Goal: Complete application form: Complete application form

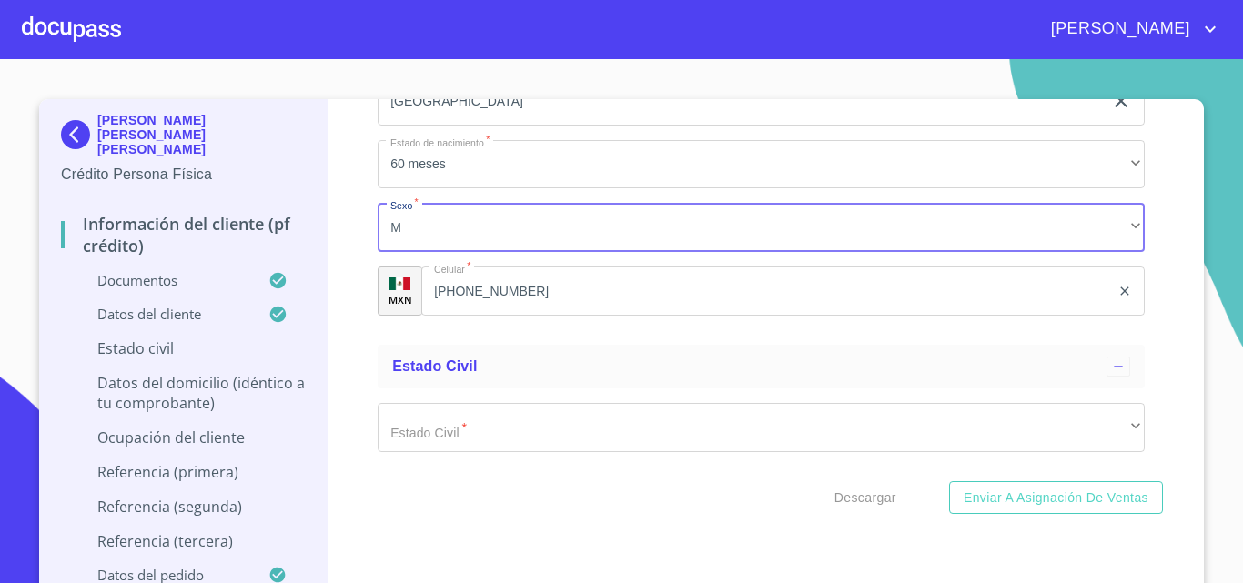
scroll to position [6426, 0]
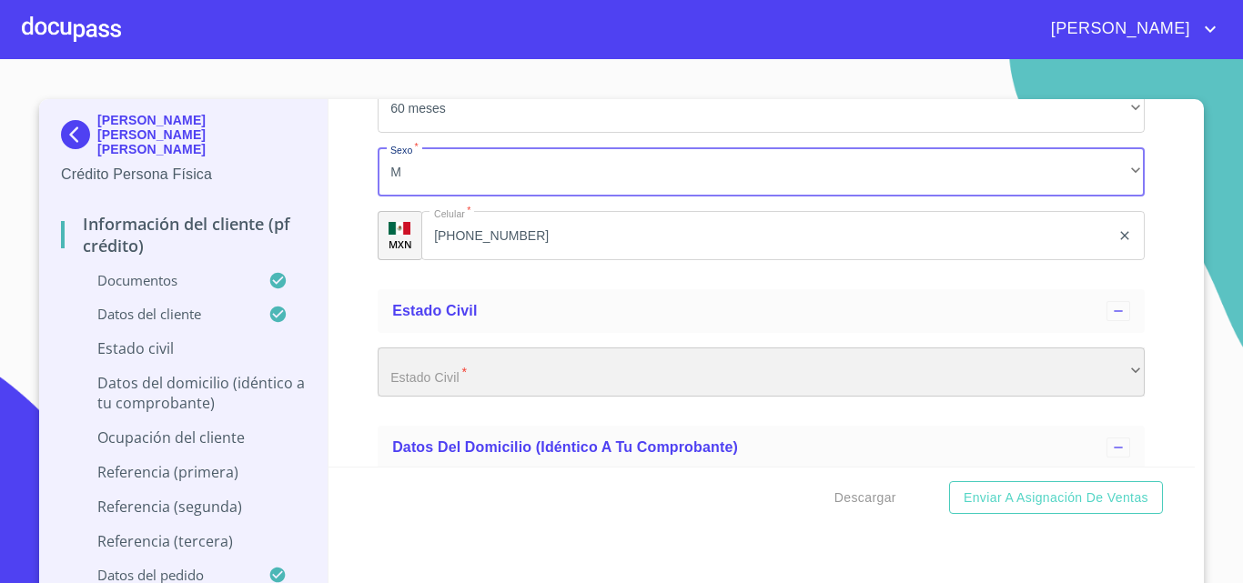
click at [563, 386] on div "​" at bounding box center [761, 372] width 767 height 49
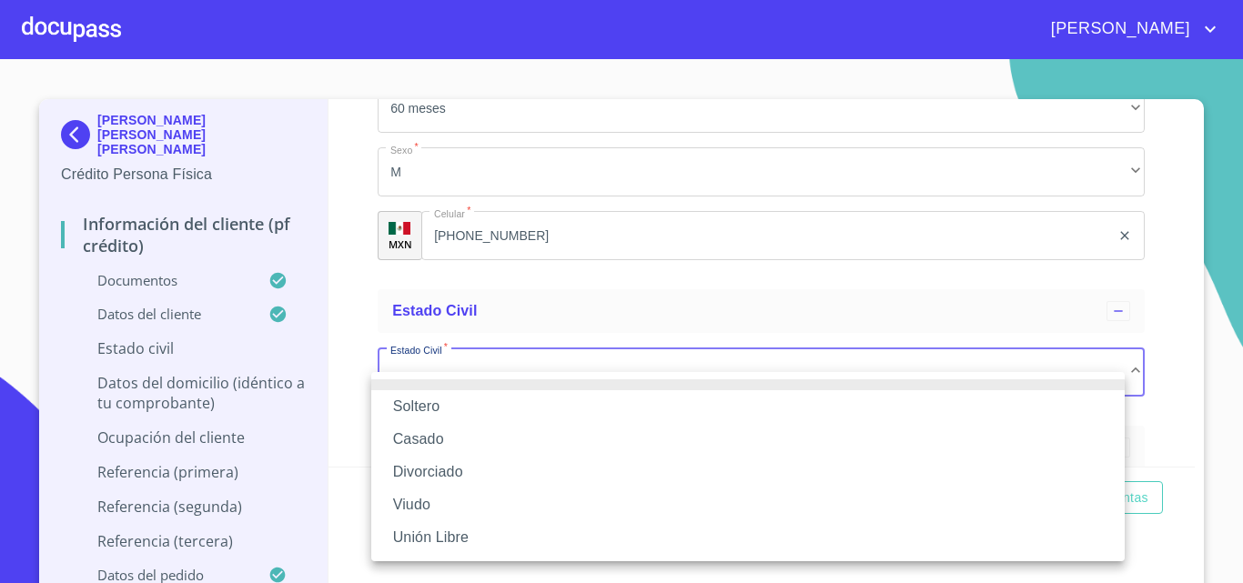
click at [553, 399] on li "Soltero" at bounding box center [748, 406] width 754 height 33
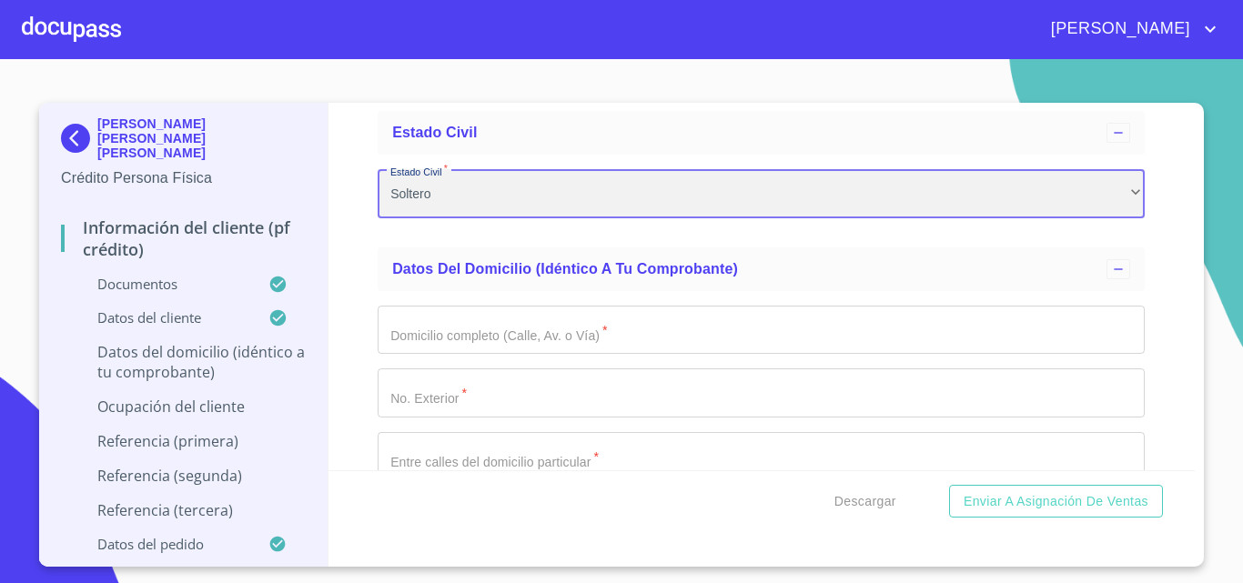
scroll to position [0, 0]
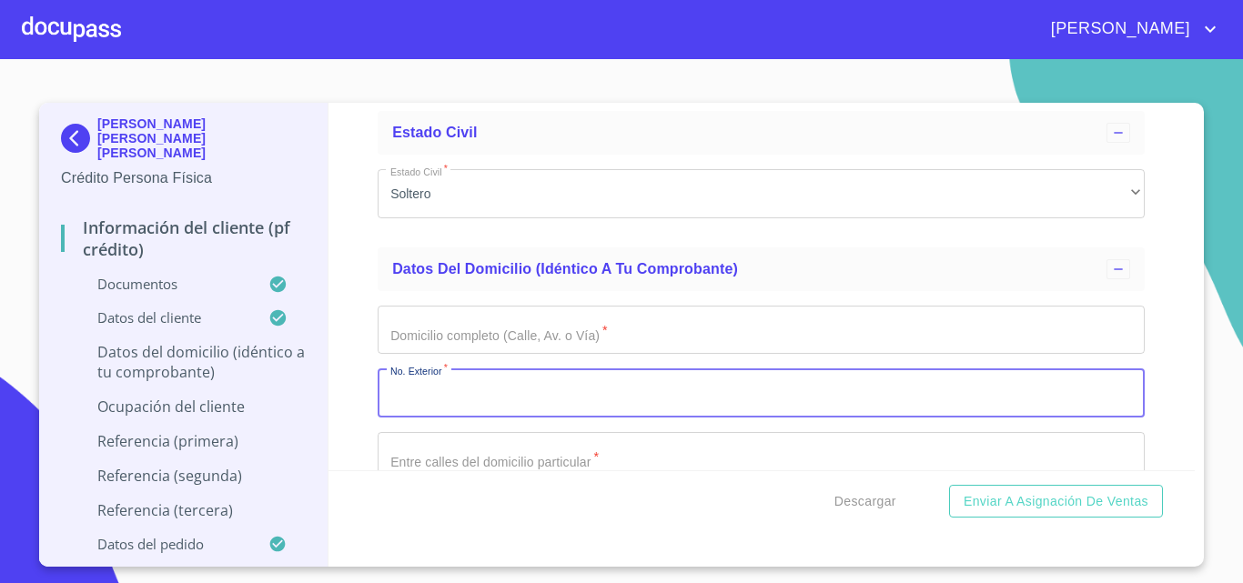
click at [518, 418] on input "Documento de identificación.   *" at bounding box center [761, 393] width 767 height 49
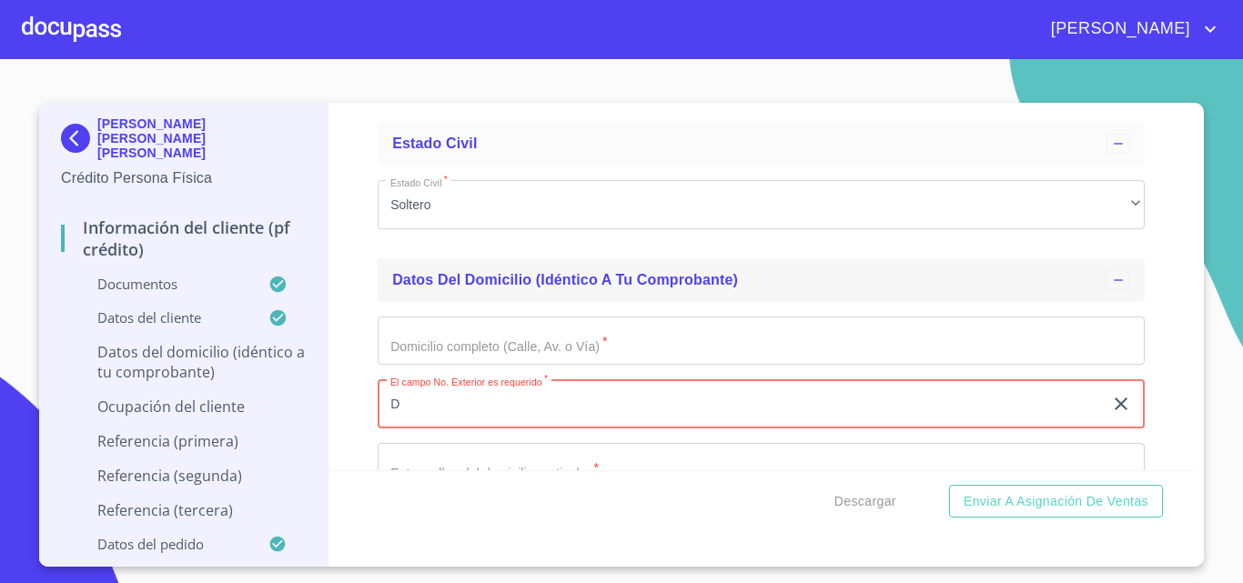
scroll to position [6652, 0]
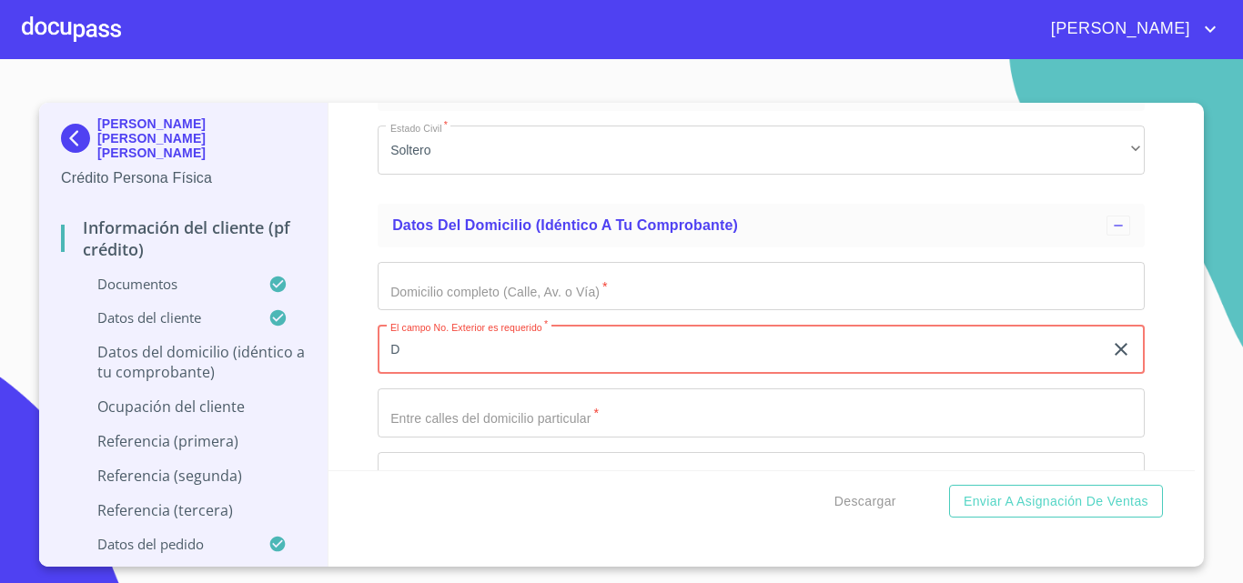
type input "D"
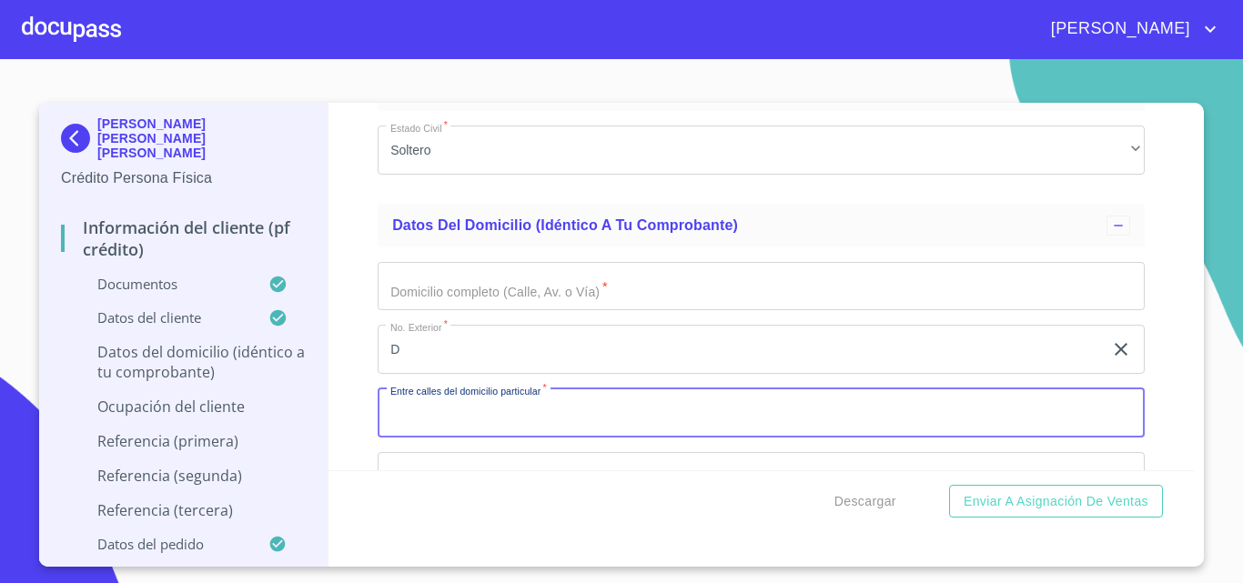
click at [447, 438] on input "Documento de identificación.   *" at bounding box center [761, 413] width 767 height 49
click at [481, 374] on input "D" at bounding box center [740, 349] width 725 height 49
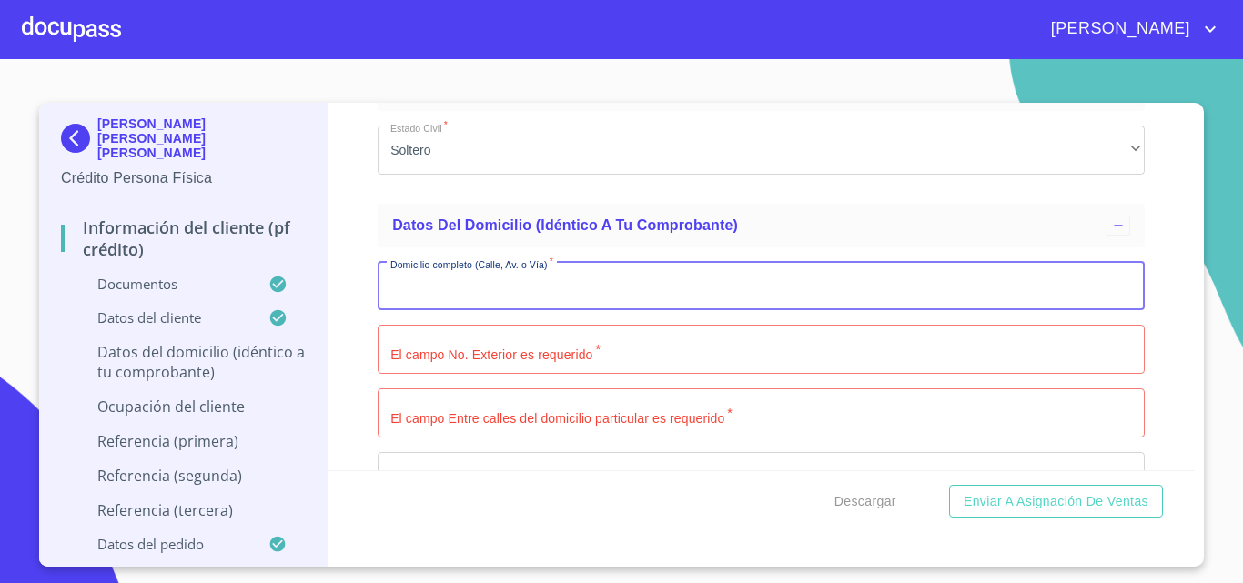
click at [386, 295] on input "Documento de identificación.   *" at bounding box center [761, 286] width 767 height 49
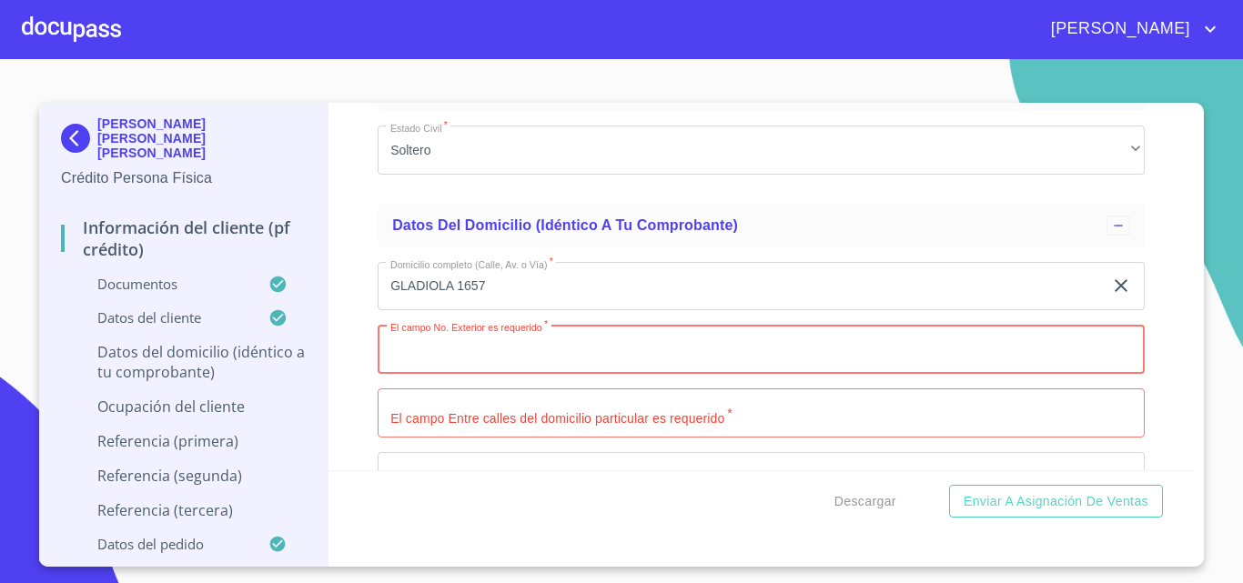
click at [536, 374] on input "Documento de identificación.   *" at bounding box center [761, 349] width 767 height 49
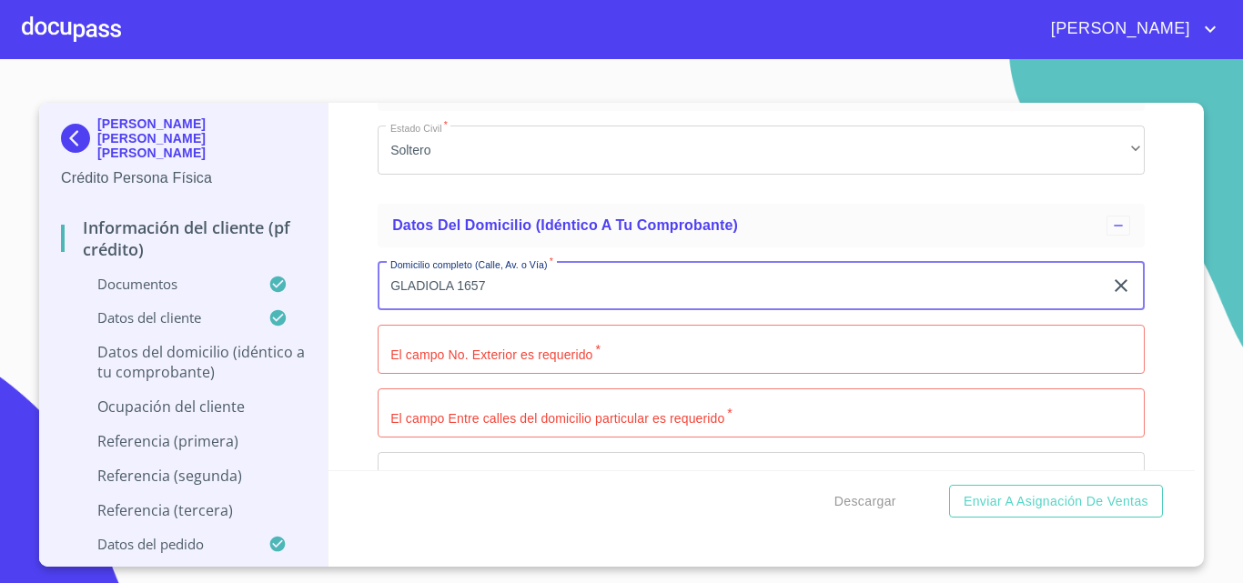
click at [546, 311] on input "GLADIOLA 1657" at bounding box center [740, 286] width 725 height 49
type input "GLADIOLA"
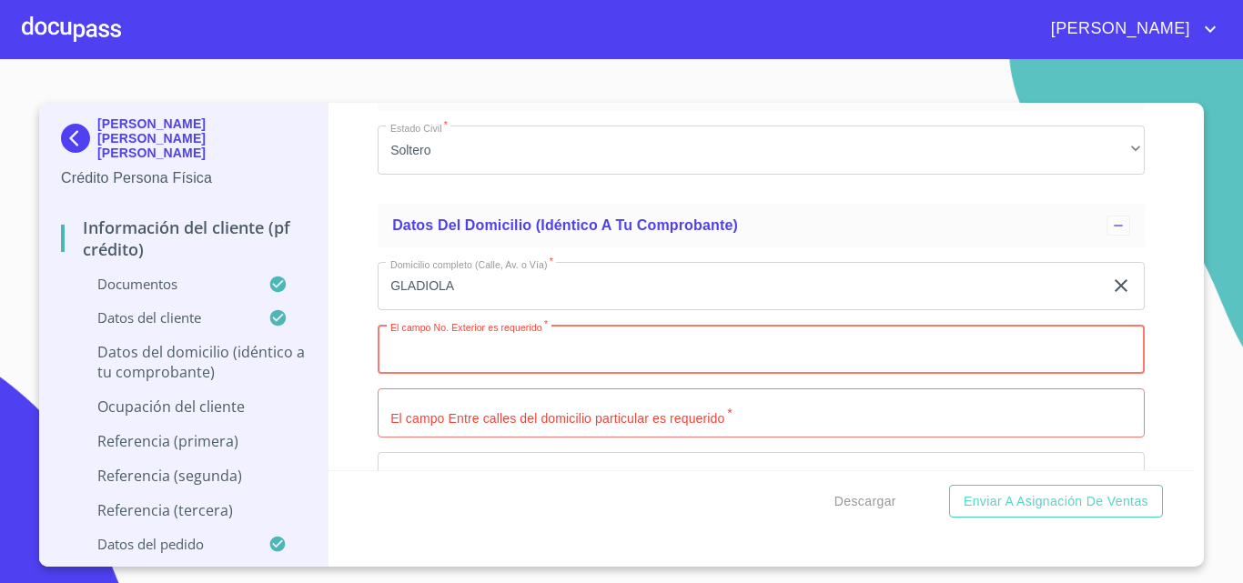
click at [587, 365] on input "Documento de identificación.   *" at bounding box center [761, 349] width 767 height 49
type input "1657"
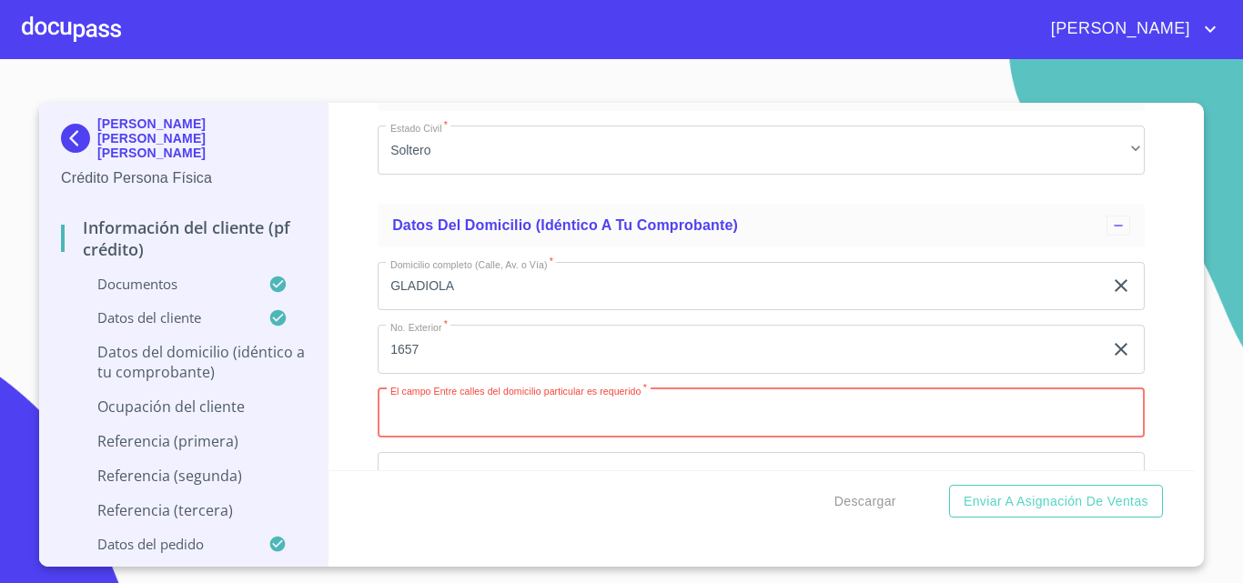
click at [618, 428] on input "Documento de identificación.   *" at bounding box center [761, 413] width 767 height 49
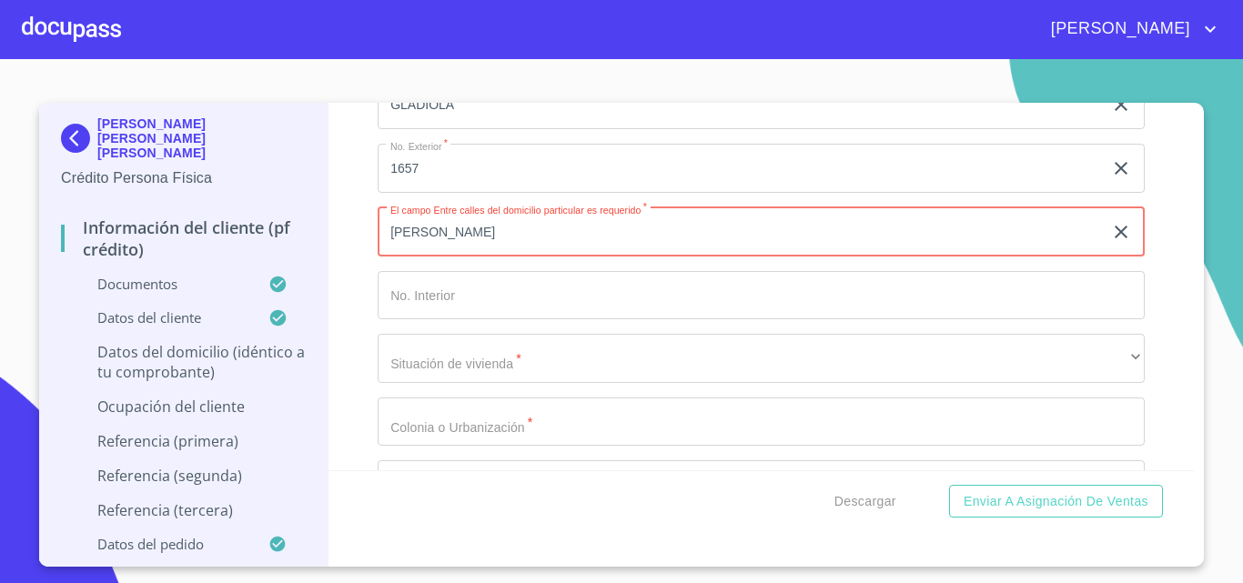
scroll to position [6834, 0]
type input "[PERSON_NAME]"
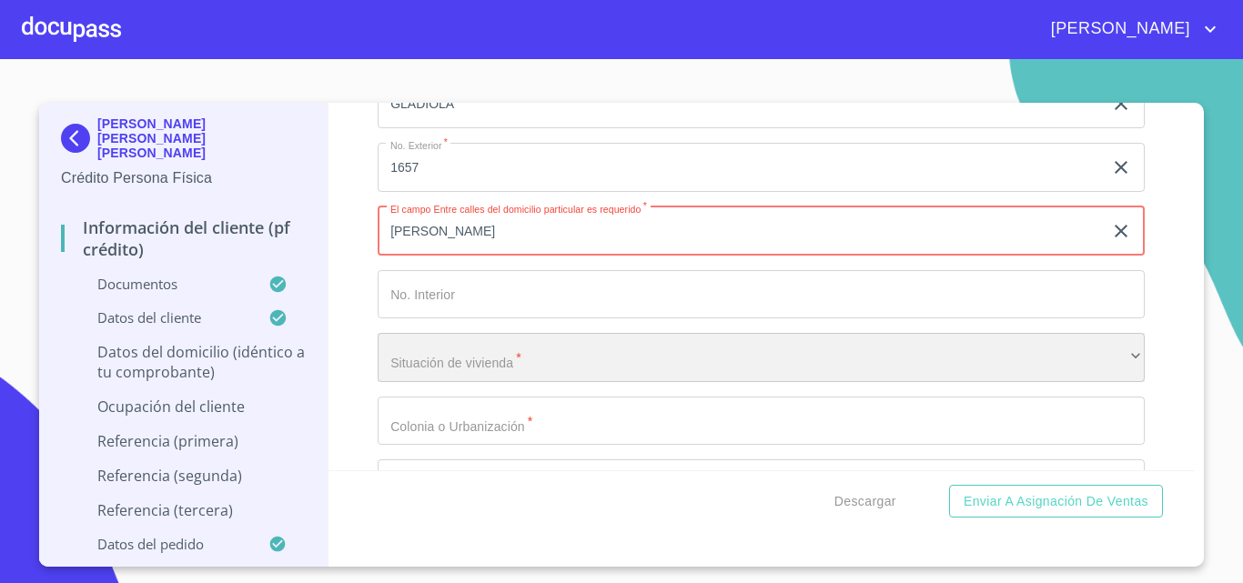
click at [543, 370] on div "​" at bounding box center [761, 357] width 767 height 49
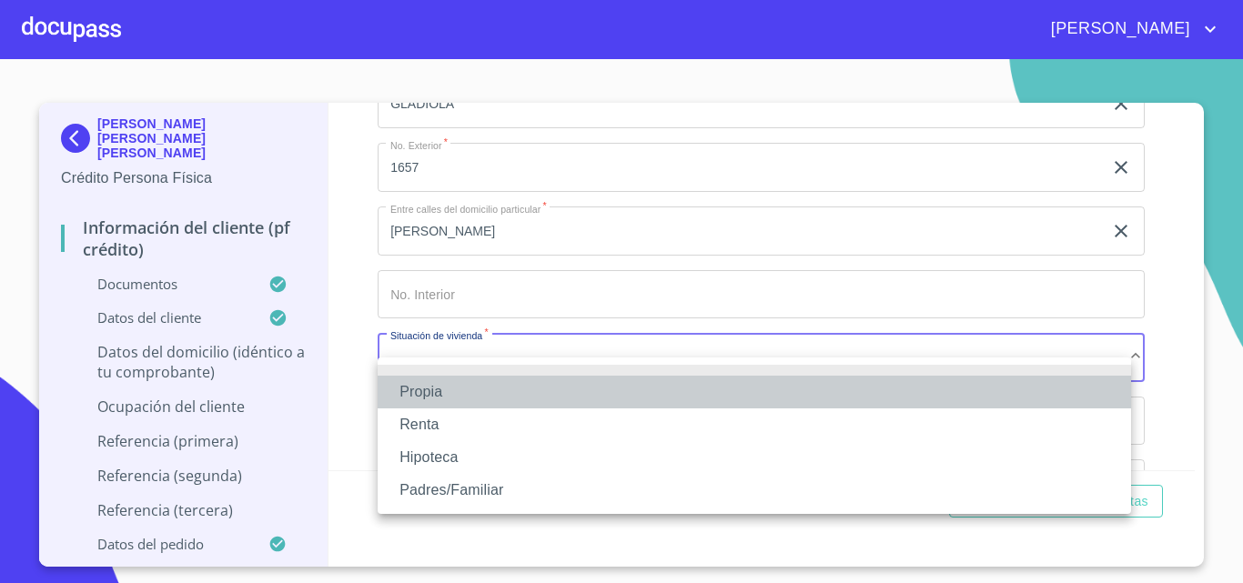
click at [534, 390] on li "Propia" at bounding box center [755, 392] width 754 height 33
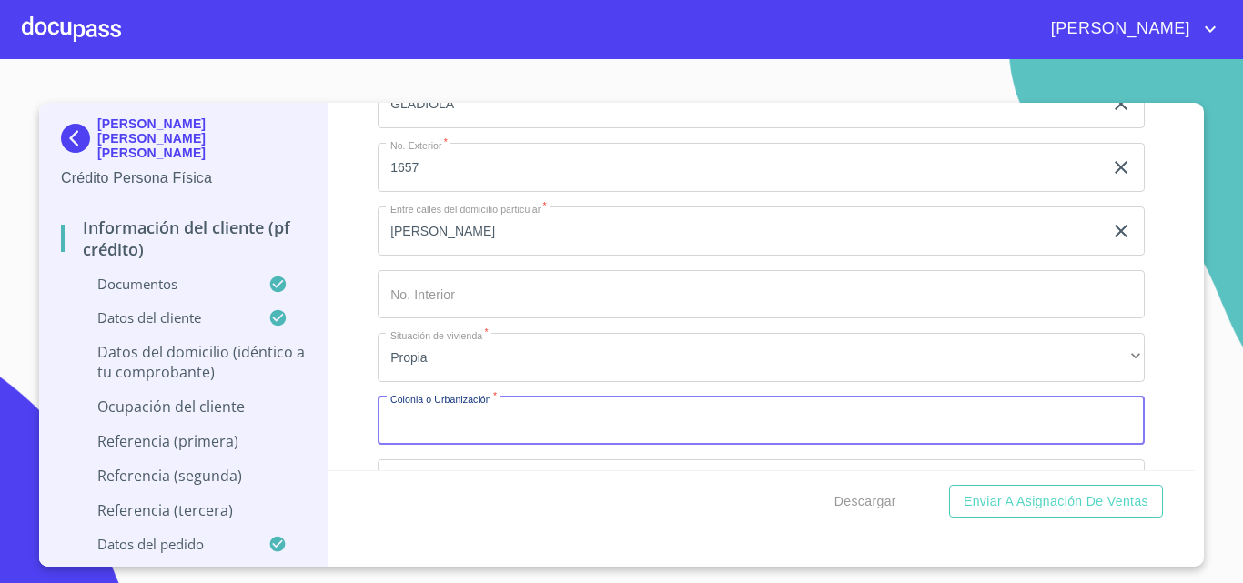
click at [489, 433] on input "Documento de identificación.   *" at bounding box center [761, 421] width 767 height 49
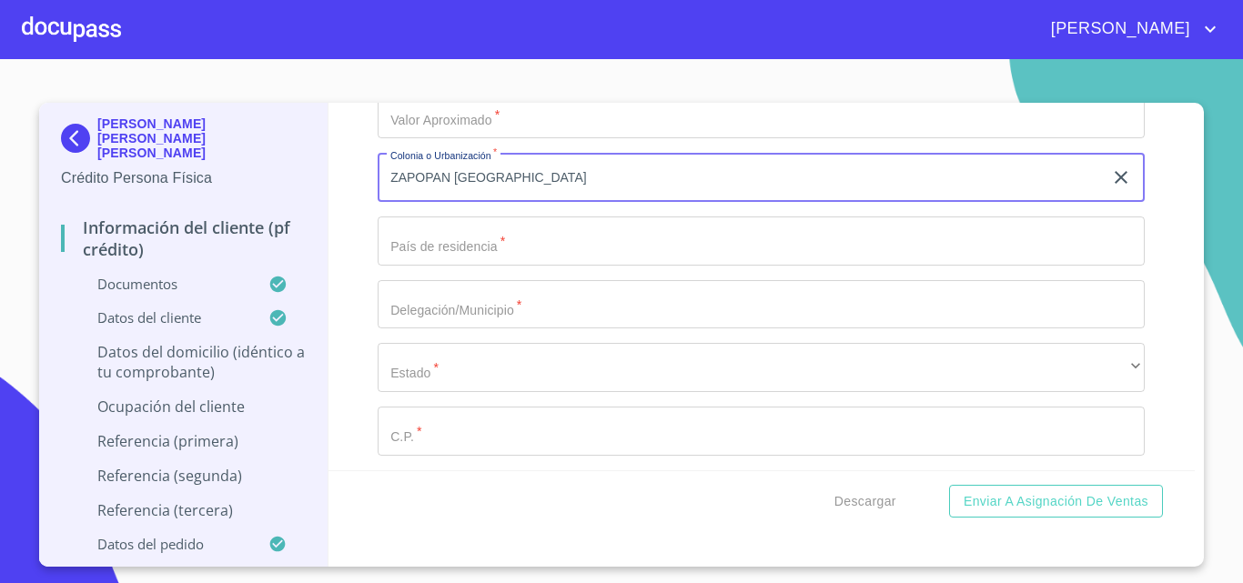
scroll to position [7150, 0]
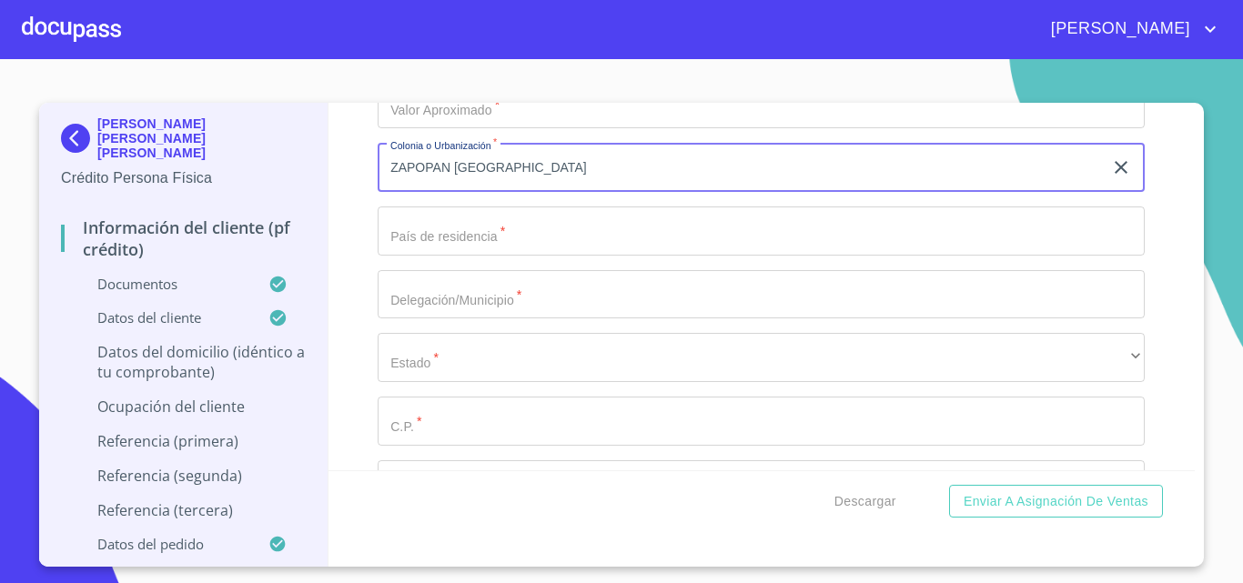
type input "ZAPOPAN [GEOGRAPHIC_DATA]"
click at [484, 243] on input "Documento de identificación.   *" at bounding box center [761, 231] width 767 height 49
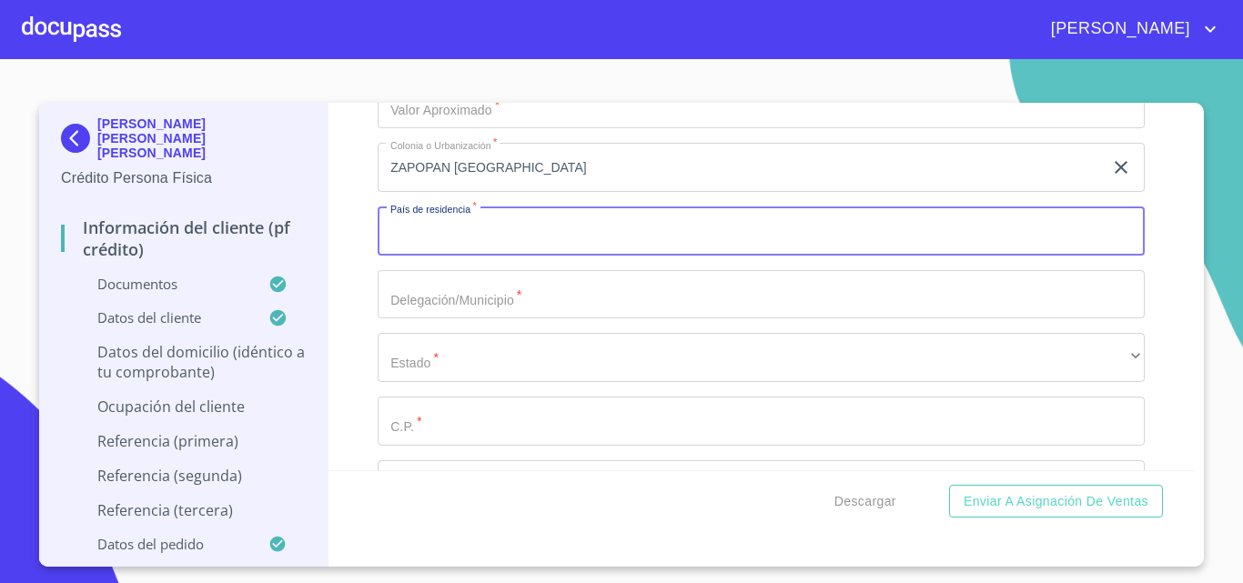
click at [500, 319] on input "Documento de identificación.   *" at bounding box center [761, 294] width 767 height 49
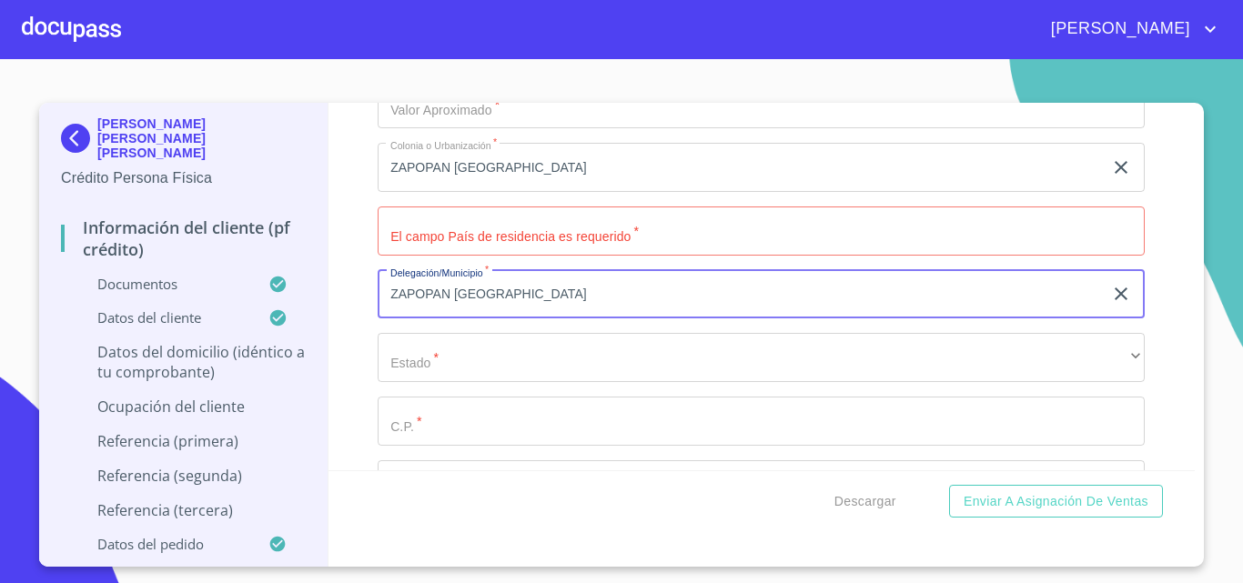
type input "ZAPOPAN [GEOGRAPHIC_DATA]"
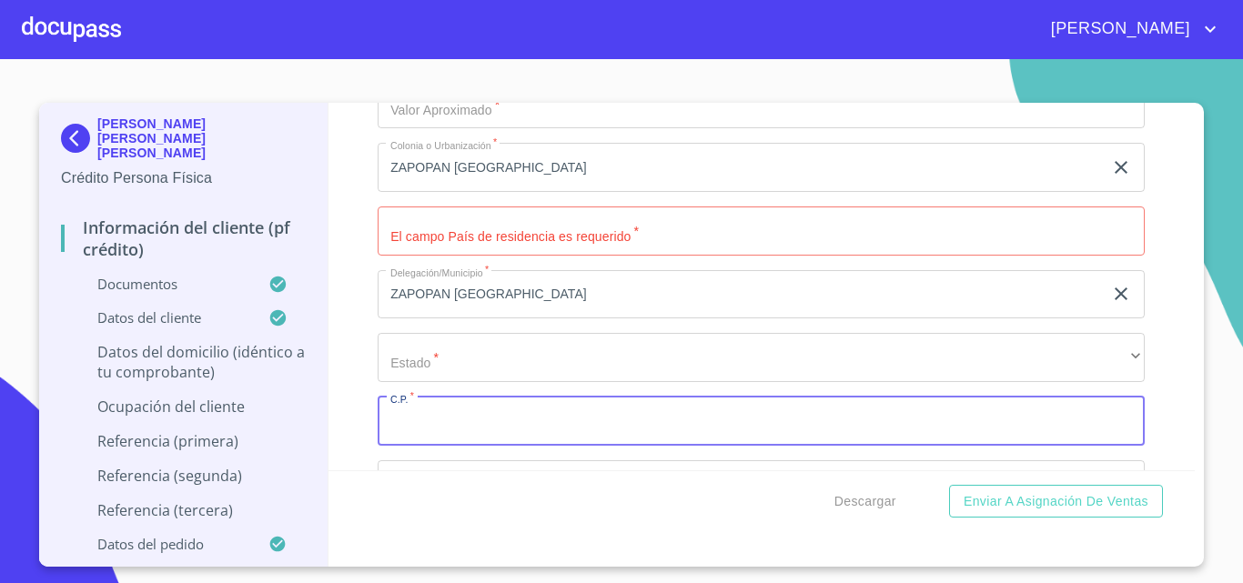
click at [520, 446] on input "Documento de identificación.   *" at bounding box center [761, 421] width 767 height 49
type input "45067"
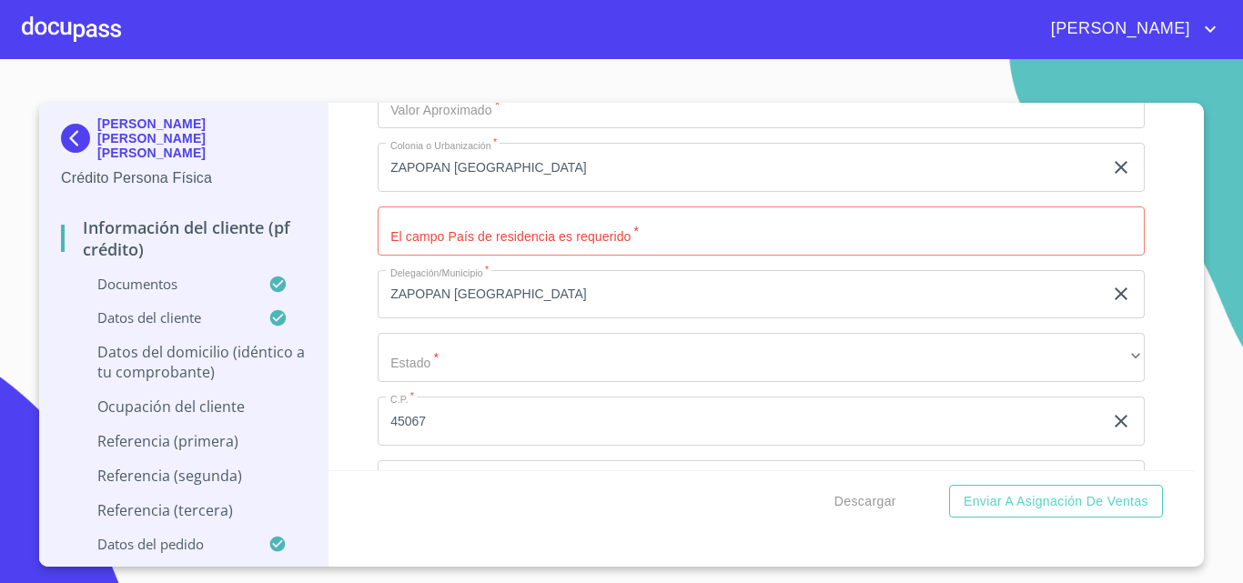
click at [524, 404] on div "Domicilio completo (Calle, Av. o Vía)   * GLADIOLA ​ No. Exterior   * 1657 ​ E…" at bounding box center [761, 136] width 767 height 775
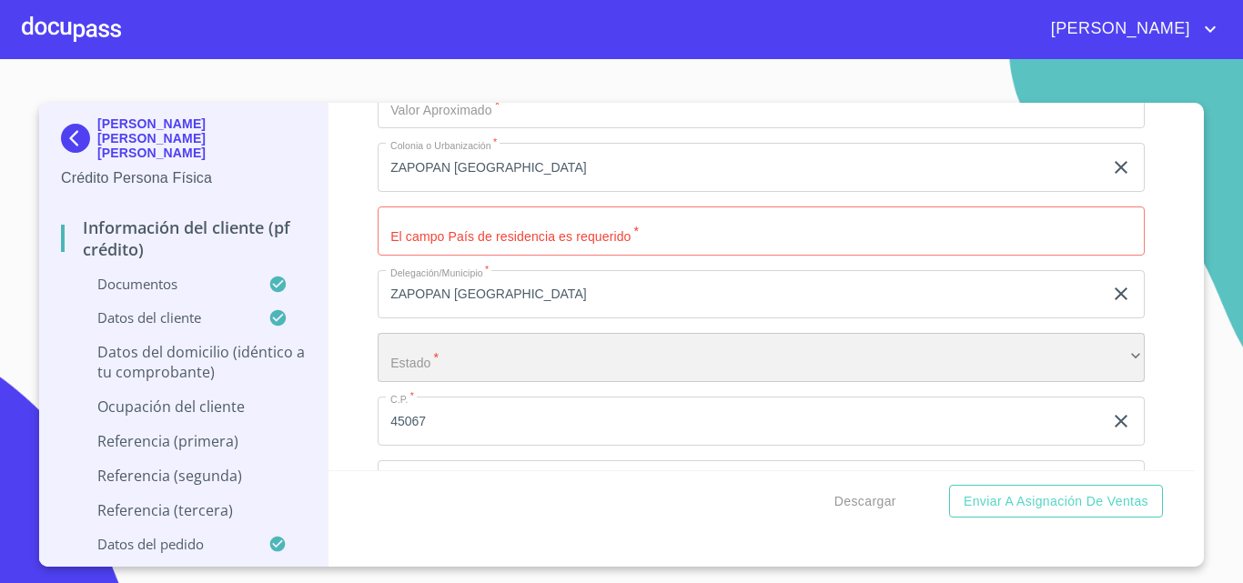
click at [533, 373] on div "​" at bounding box center [761, 357] width 767 height 49
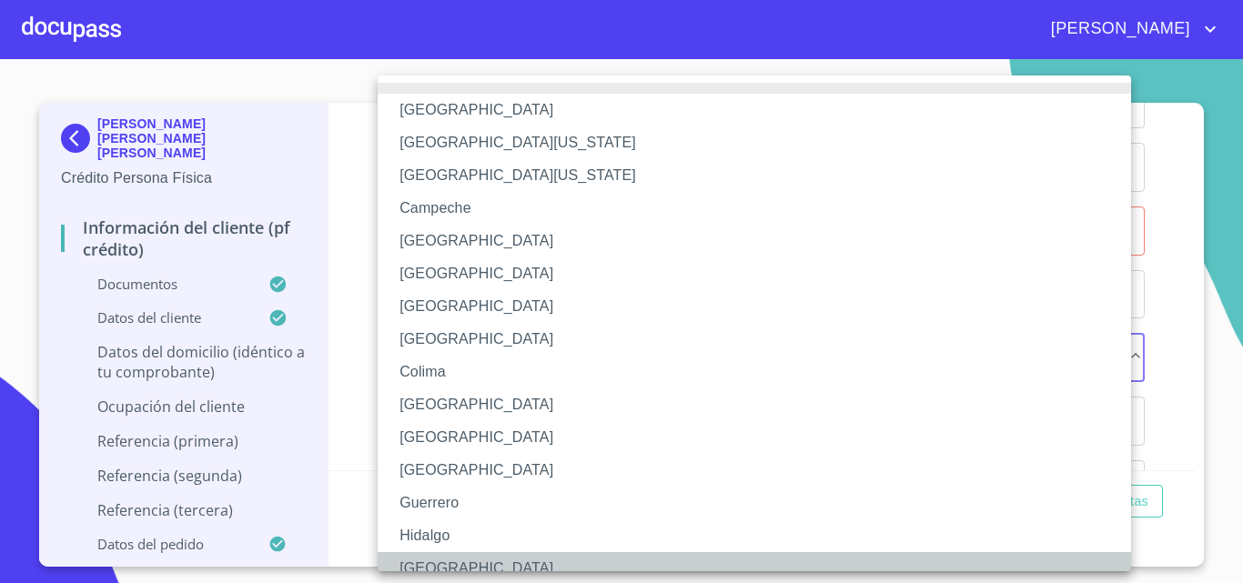
click at [441, 557] on li "[GEOGRAPHIC_DATA]" at bounding box center [761, 568] width 767 height 33
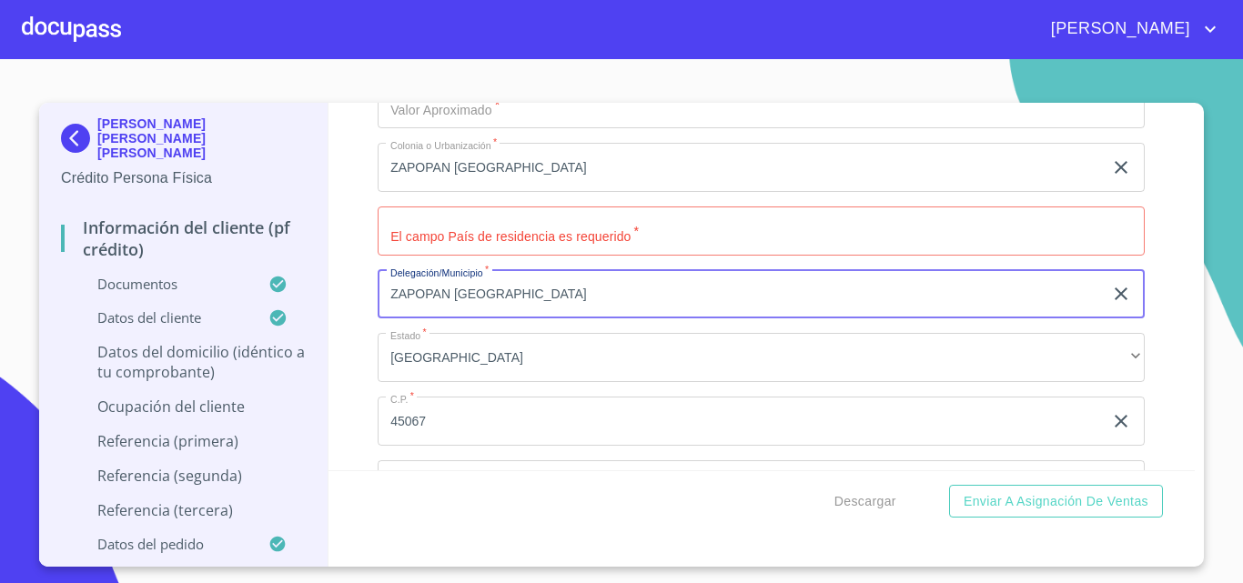
click at [522, 315] on input "ZAPOPAN [GEOGRAPHIC_DATA]" at bounding box center [740, 294] width 725 height 49
type input "Z"
type input "G"
type input "ZAPOPAN"
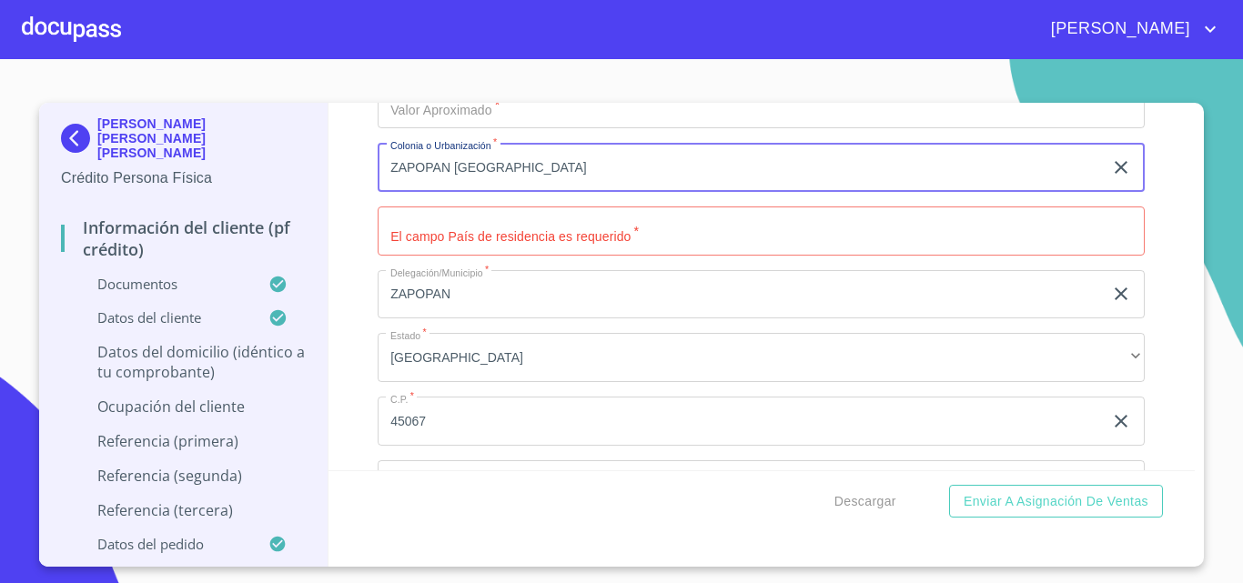
click at [575, 192] on input "ZAPOPAN [GEOGRAPHIC_DATA]" at bounding box center [740, 167] width 725 height 49
type input "Z"
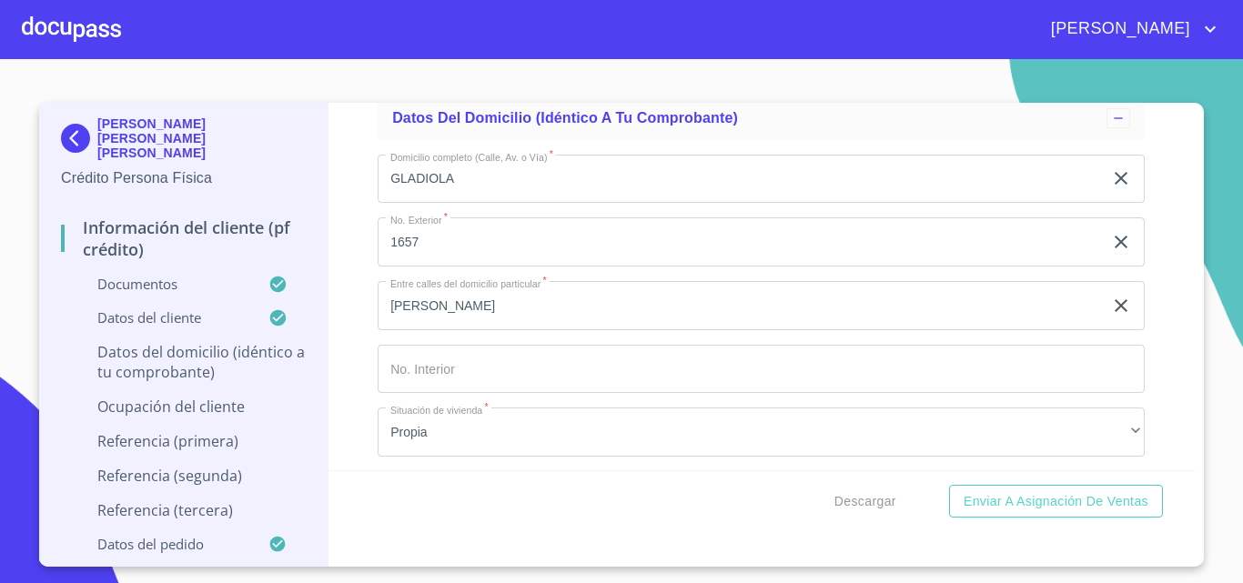
scroll to position [6786, 0]
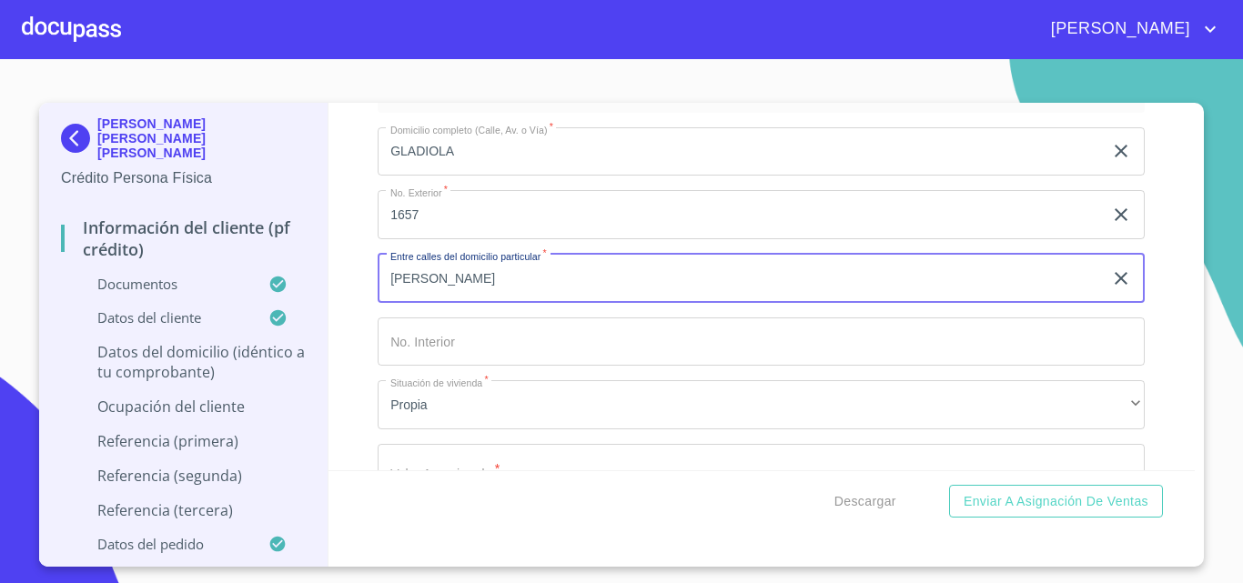
click at [510, 303] on input "[PERSON_NAME]" at bounding box center [740, 278] width 725 height 49
type input "M"
type input "N/A"
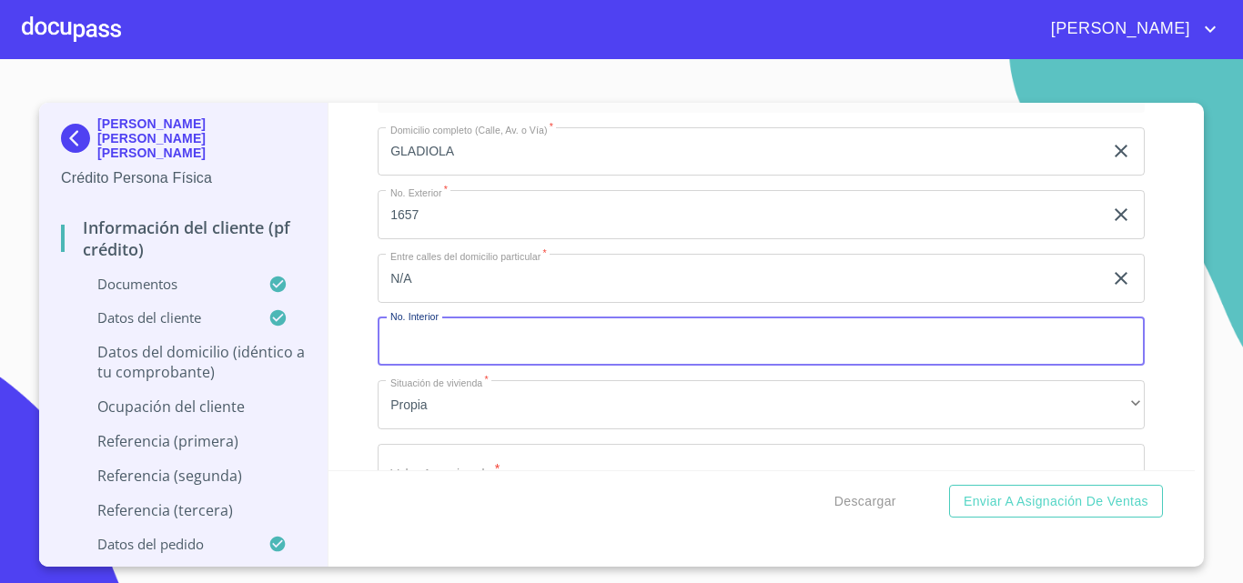
click at [448, 359] on input "Documento de identificación.   *" at bounding box center [761, 342] width 767 height 49
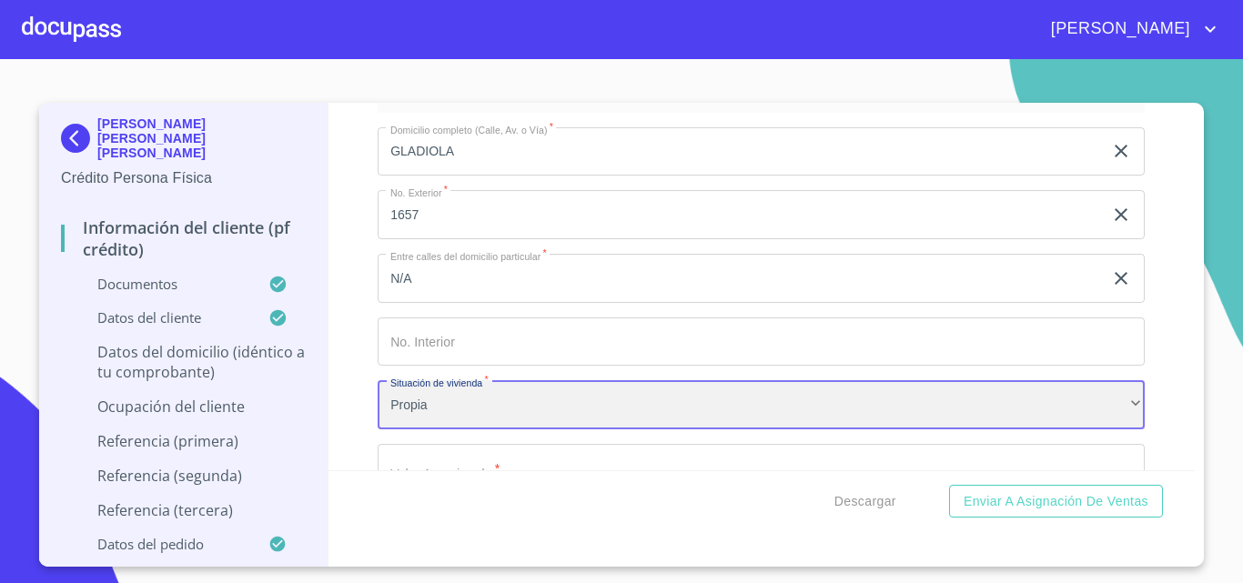
click at [453, 423] on div "Propia" at bounding box center [761, 404] width 767 height 49
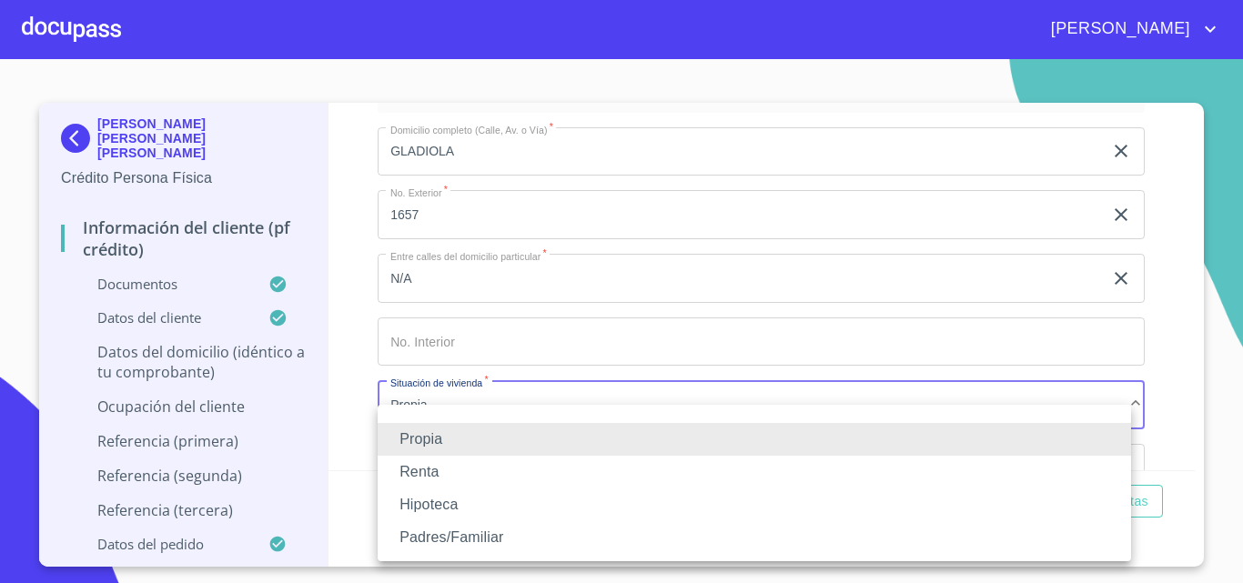
click at [481, 332] on div at bounding box center [621, 291] width 1243 height 583
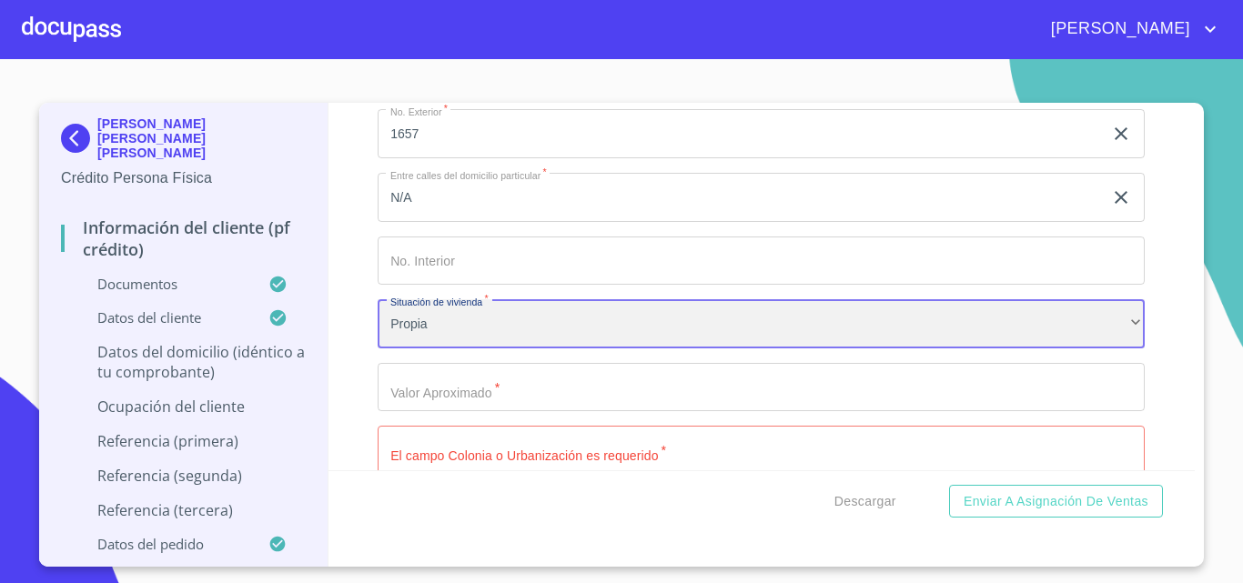
scroll to position [6968, 0]
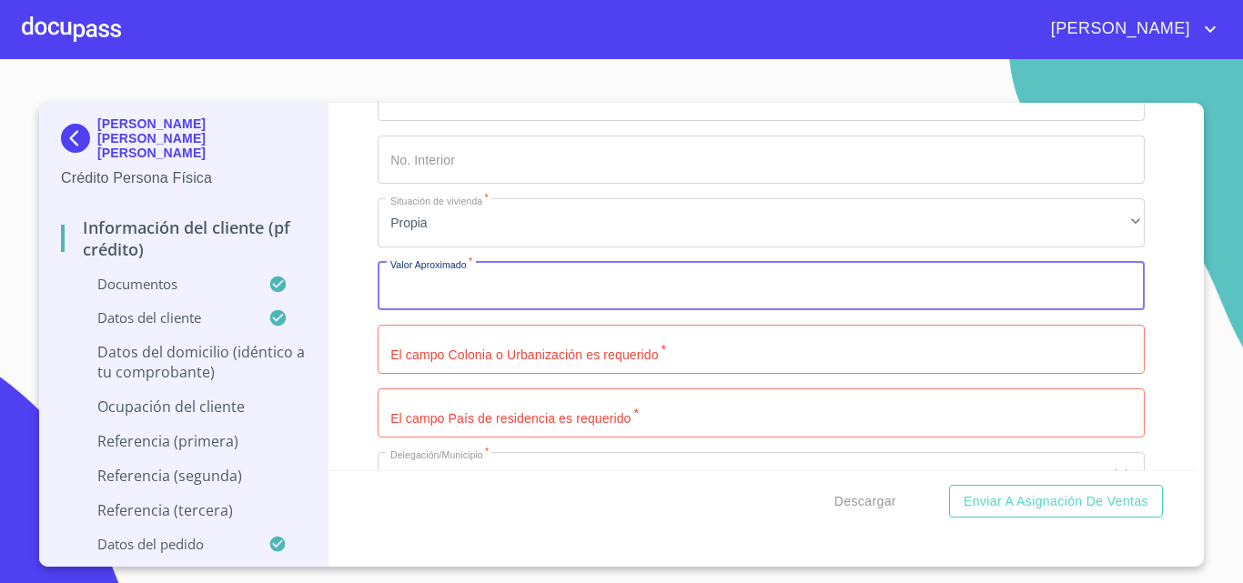
click at [484, 311] on input "Documento de identificación.   *" at bounding box center [761, 286] width 767 height 49
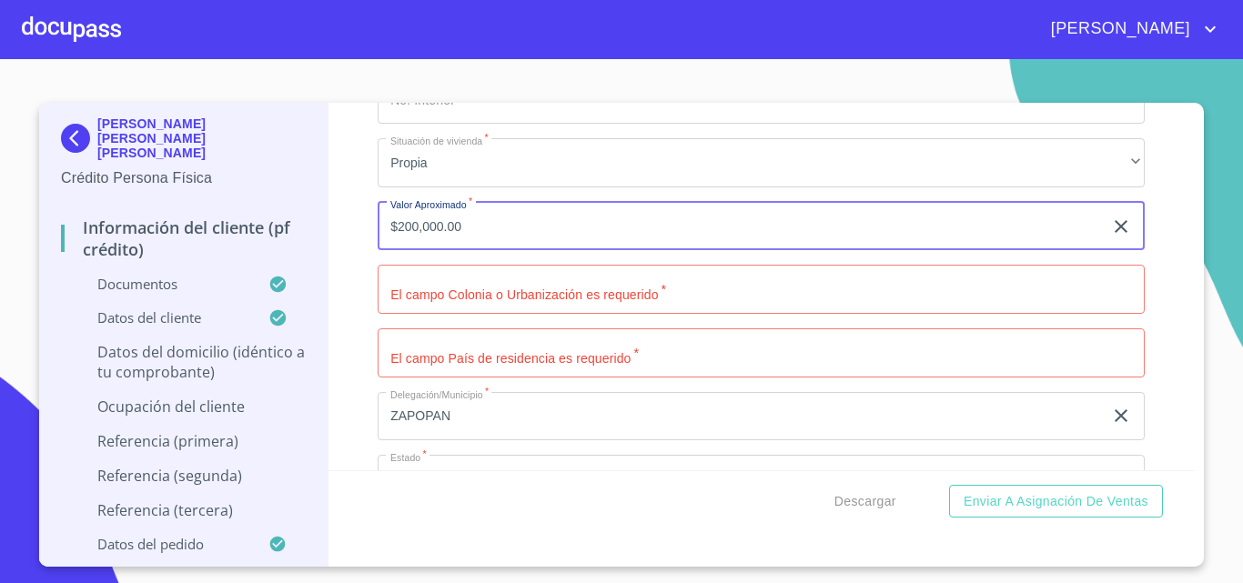
scroll to position [7059, 0]
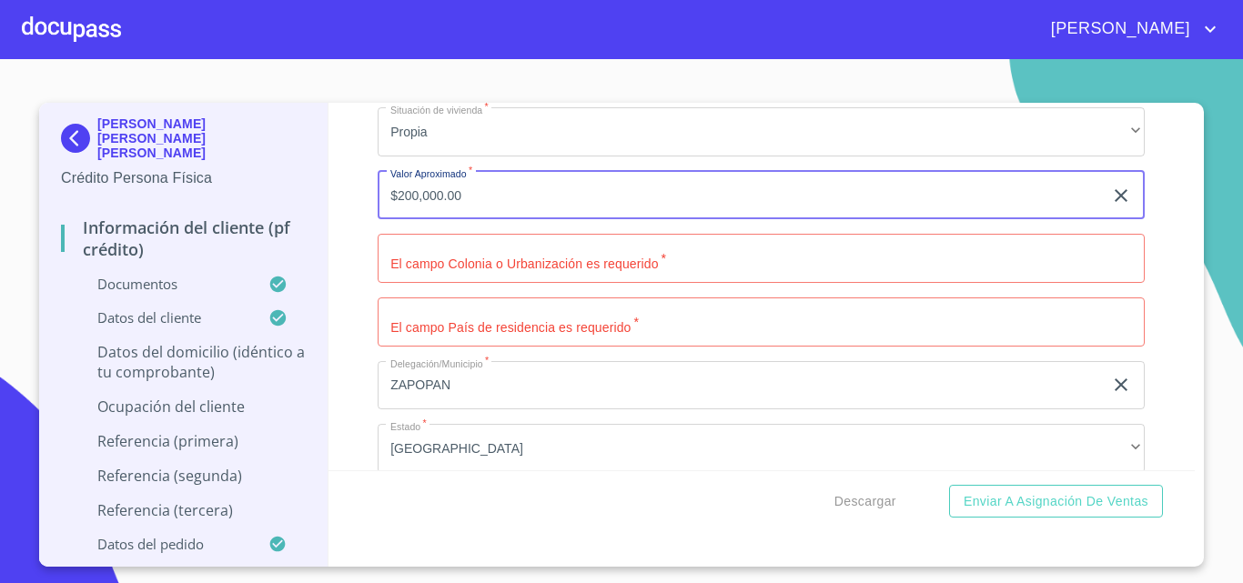
type input "$200,000.00"
click at [568, 283] on input "Documento de identificación.   *" at bounding box center [761, 258] width 767 height 49
type input "C"
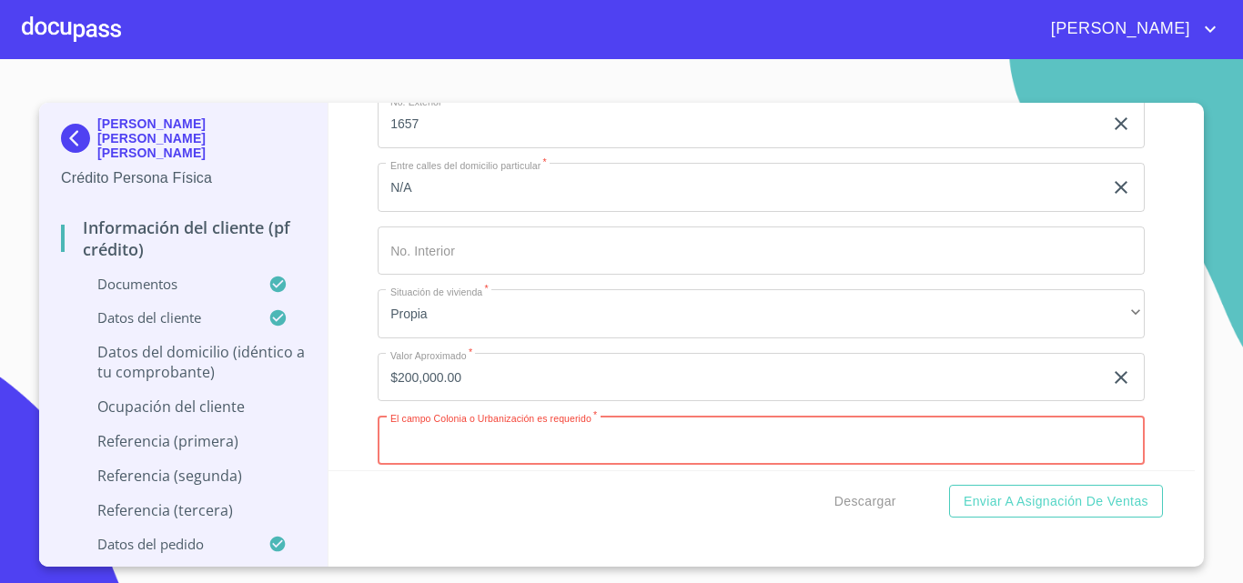
scroll to position [6786, 0]
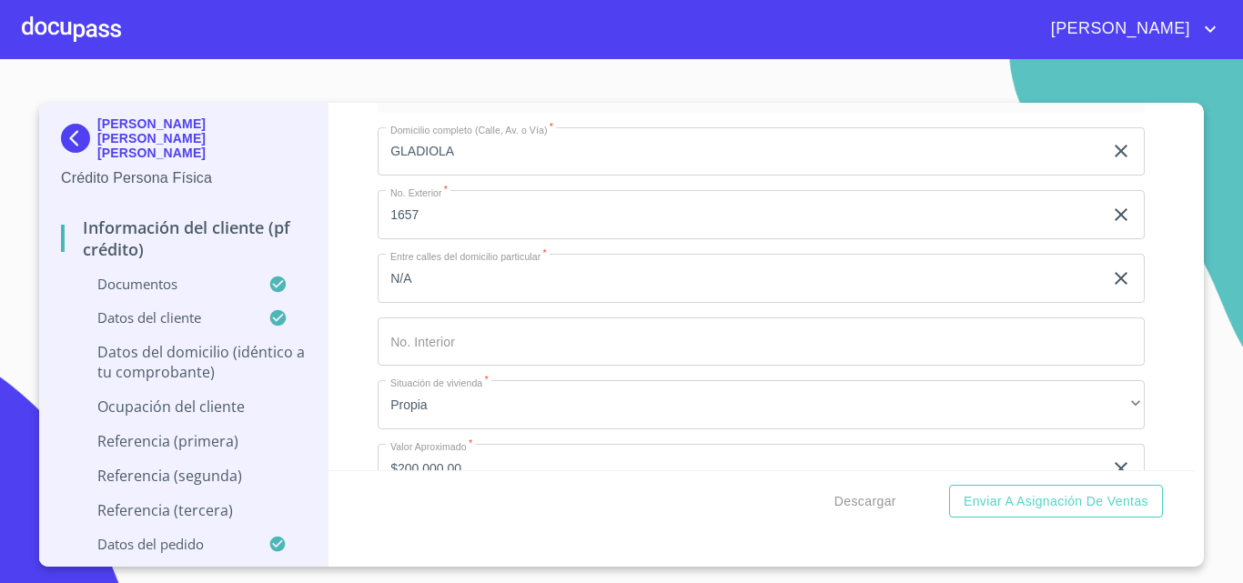
click at [555, 367] on input "Documento de identificación.   *" at bounding box center [761, 342] width 767 height 49
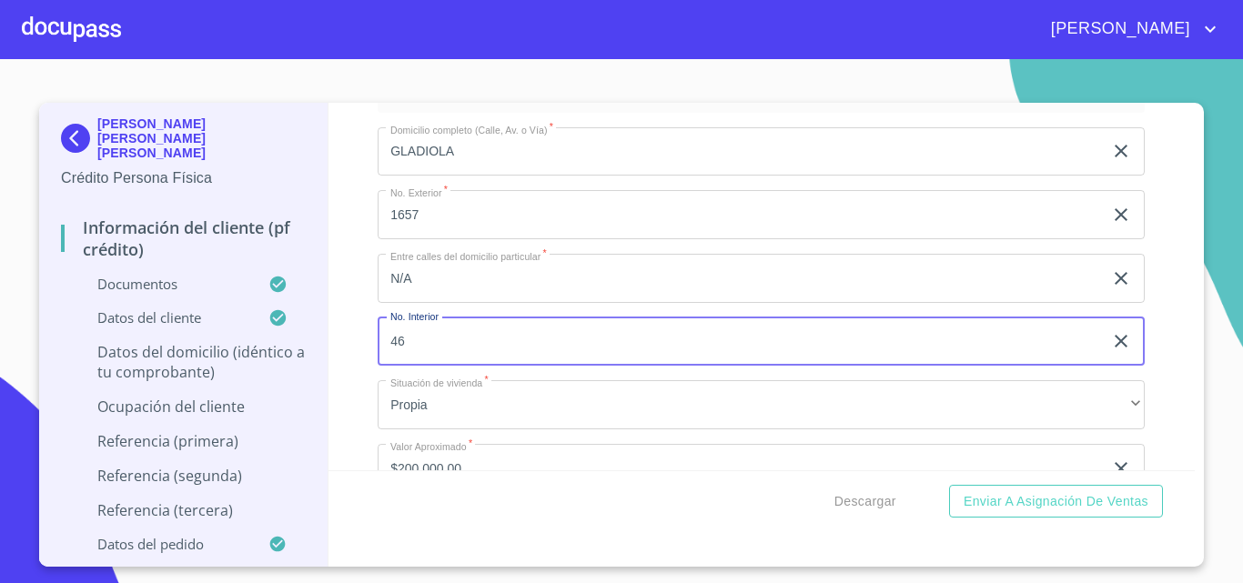
click at [555, 367] on input "46" at bounding box center [740, 342] width 725 height 49
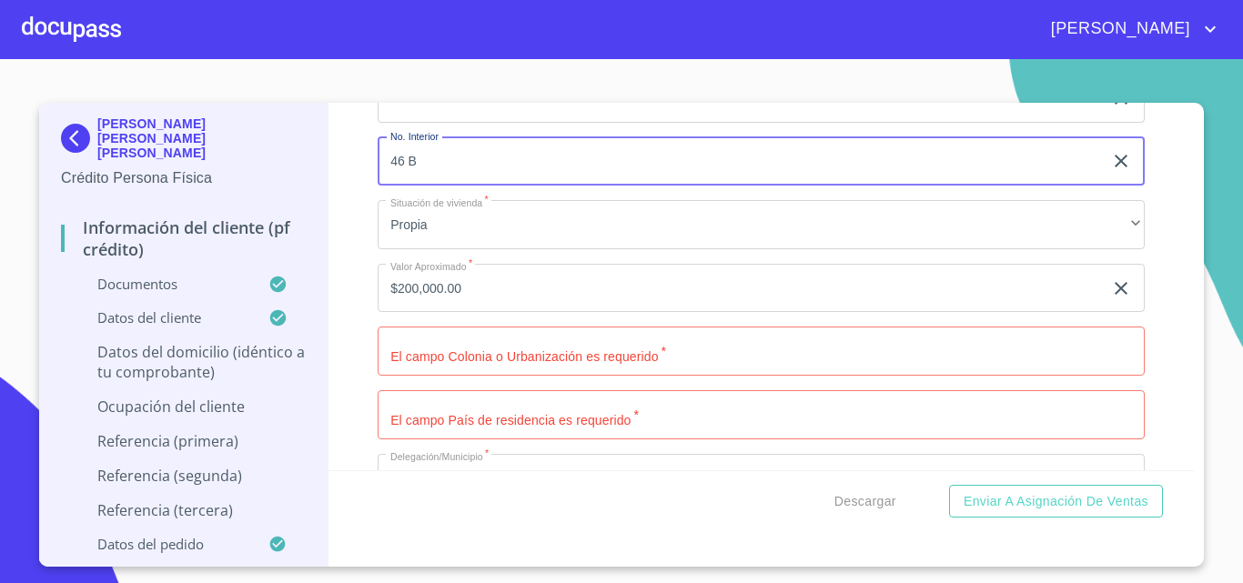
scroll to position [6968, 0]
type input "46 B"
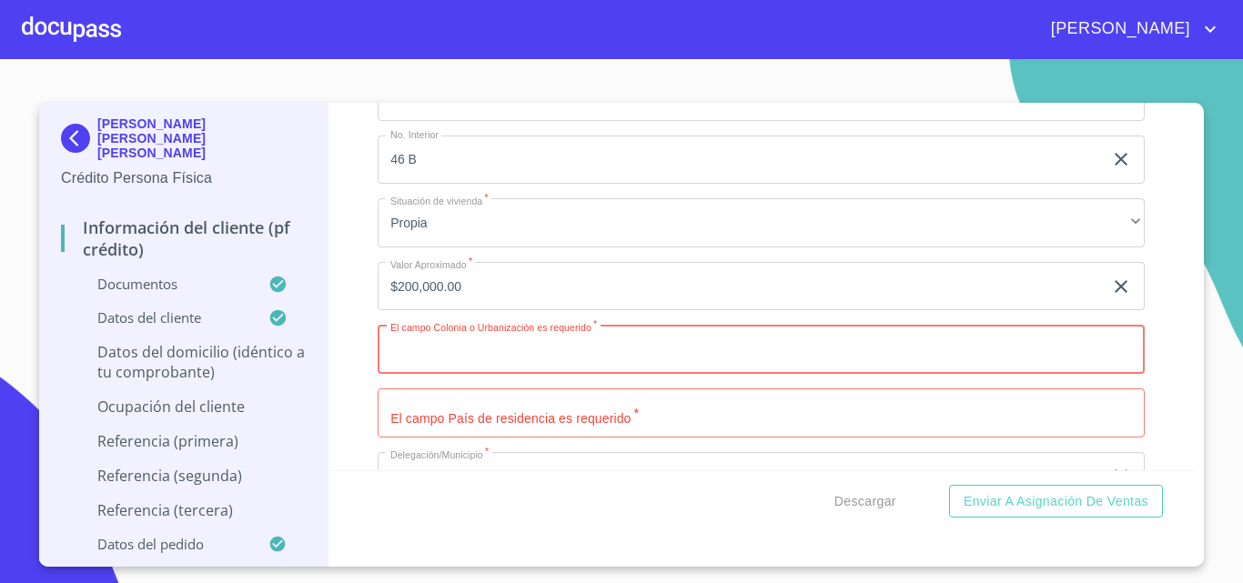
click at [446, 367] on input "Documento de identificación.   *" at bounding box center [761, 349] width 767 height 49
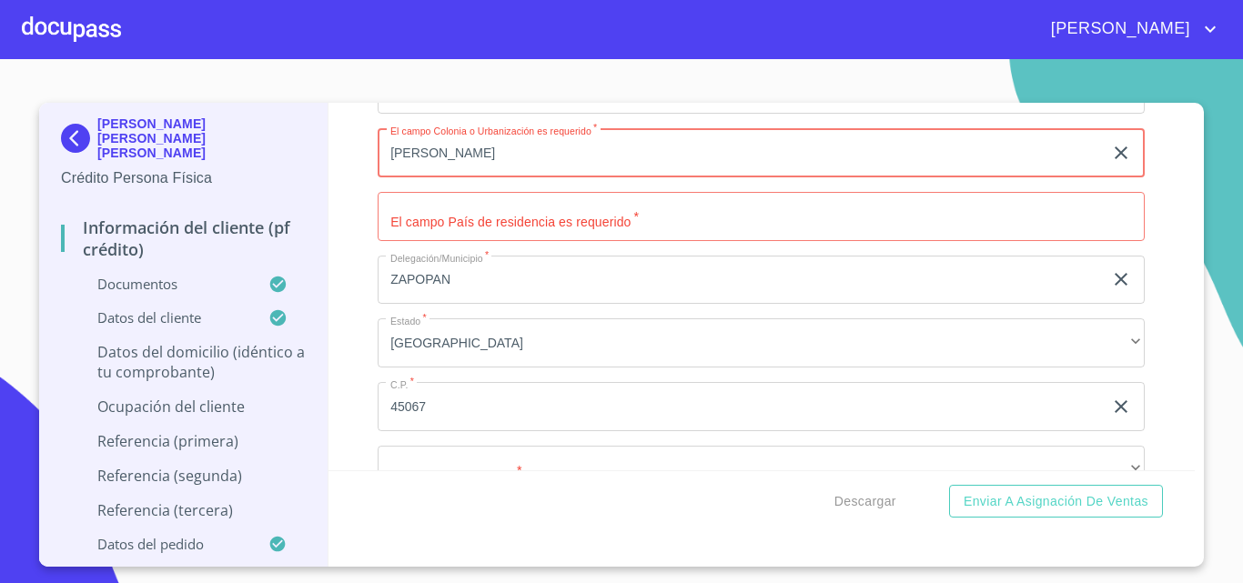
scroll to position [7059, 0]
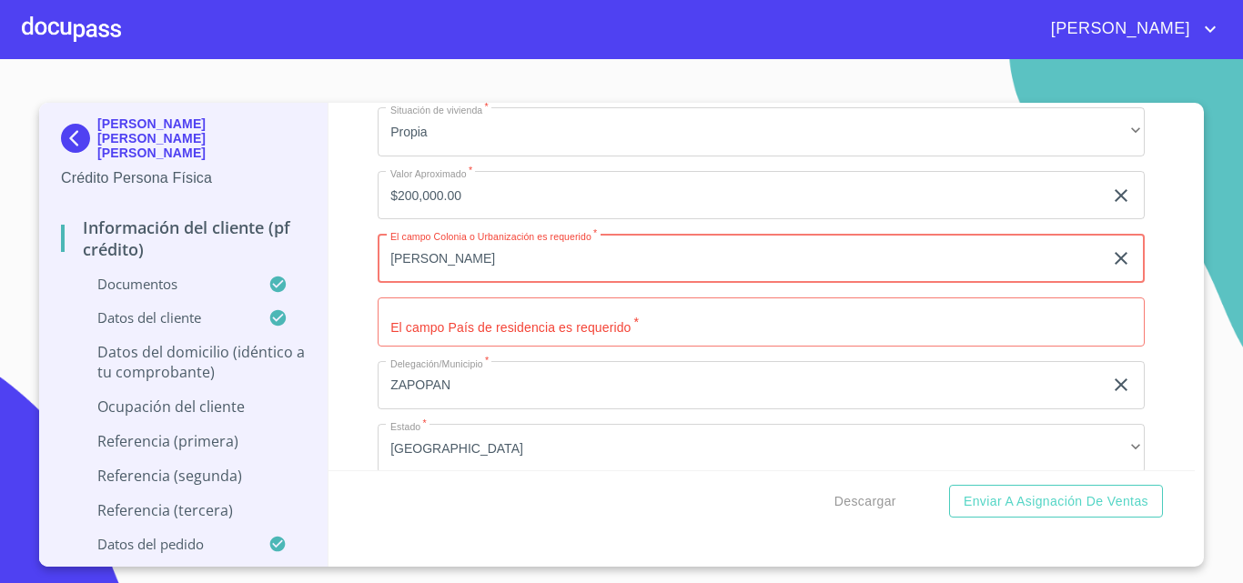
type input "[PERSON_NAME]"
click at [439, 347] on input "Documento de identificación.   *" at bounding box center [761, 322] width 767 height 49
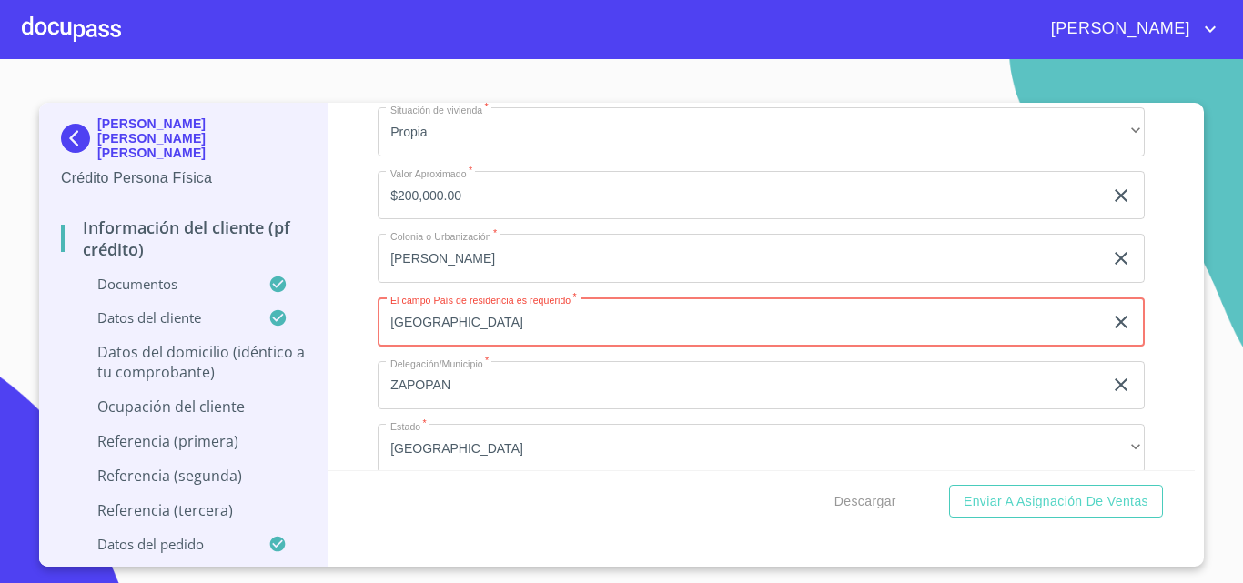
type input "[GEOGRAPHIC_DATA]"
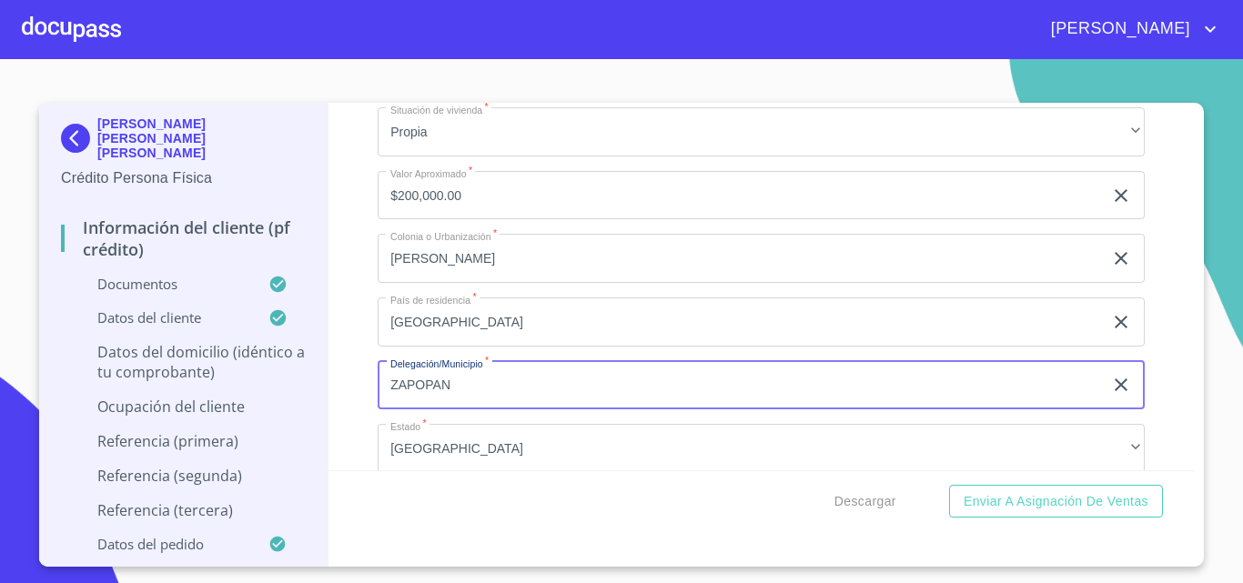
click at [461, 410] on input "ZAPOPAN" at bounding box center [740, 385] width 725 height 49
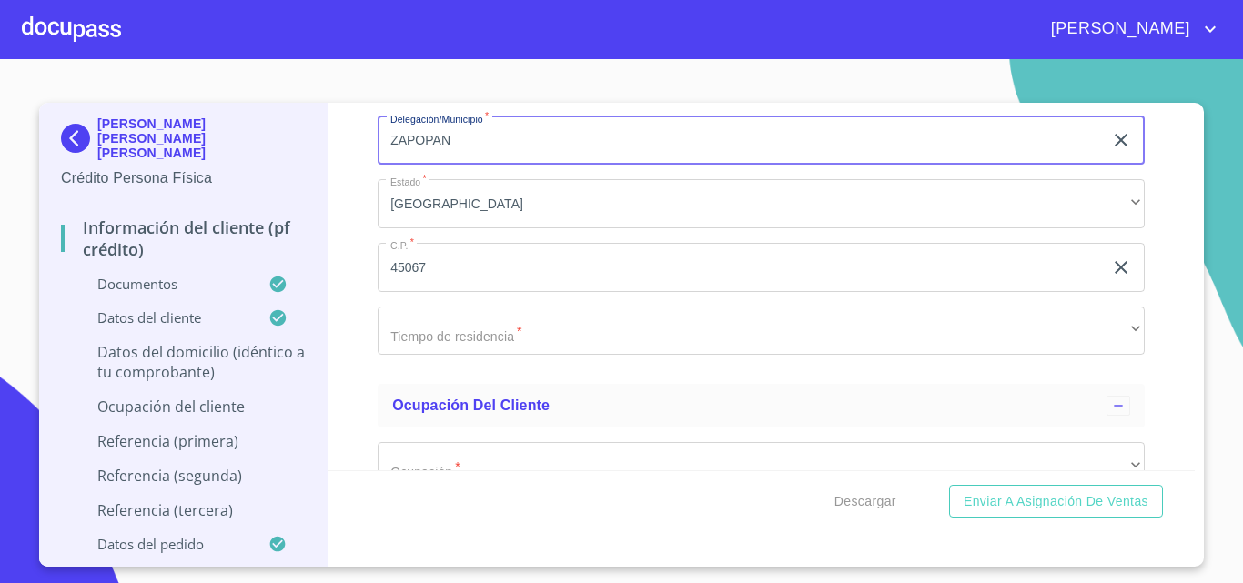
scroll to position [7332, 0]
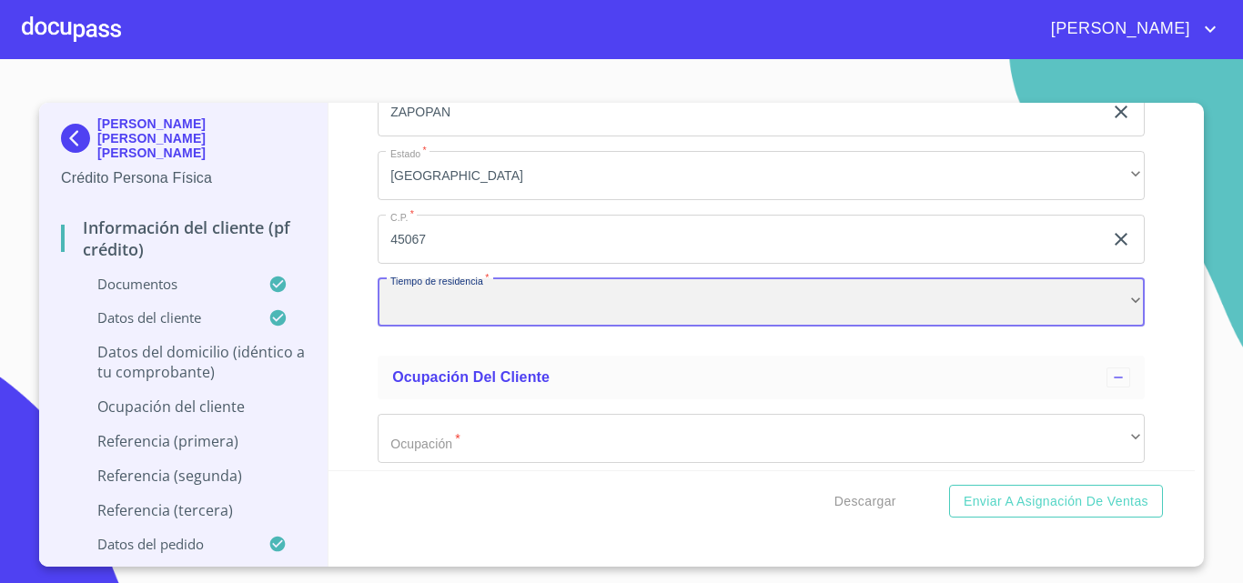
click at [468, 328] on div "​" at bounding box center [761, 303] width 767 height 49
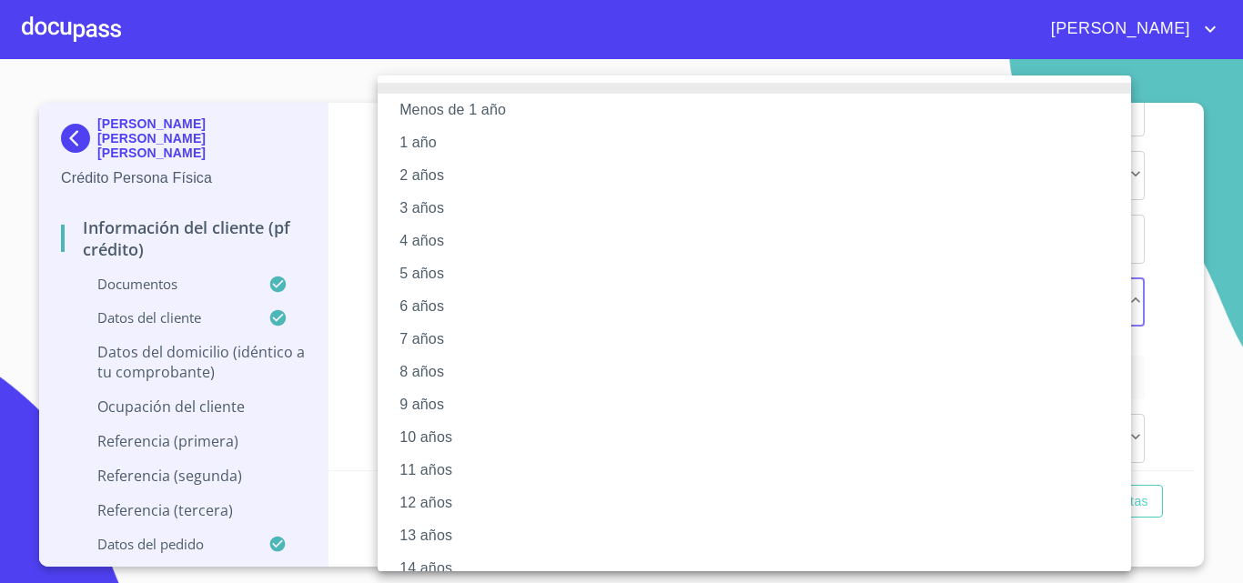
scroll to position [182, 0]
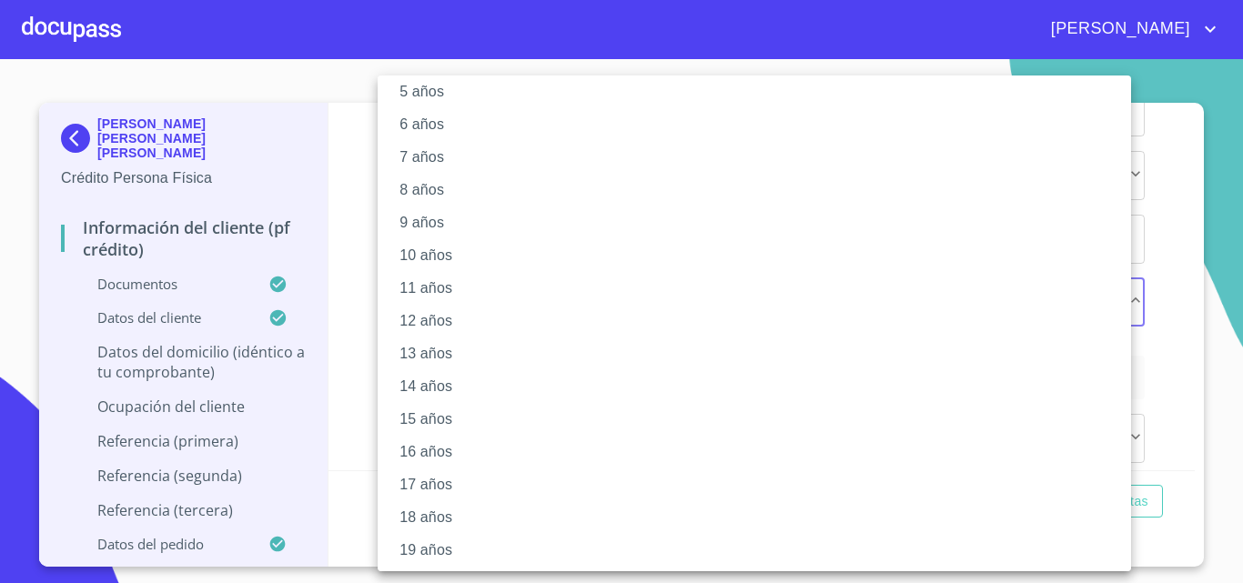
click at [465, 426] on li "15 años" at bounding box center [761, 419] width 767 height 33
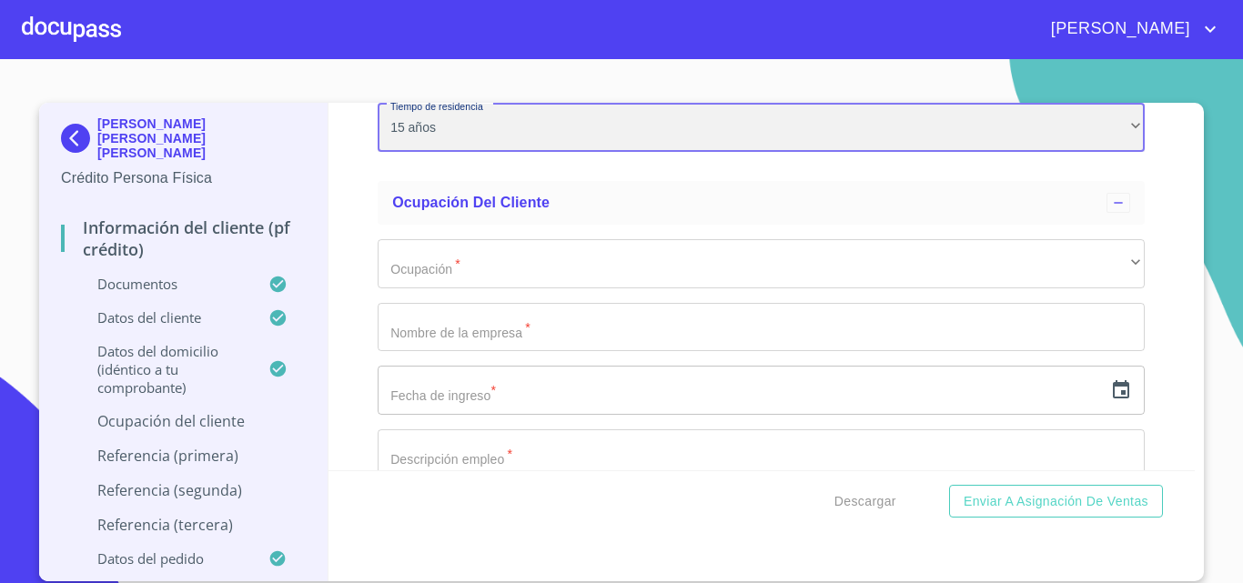
scroll to position [7514, 0]
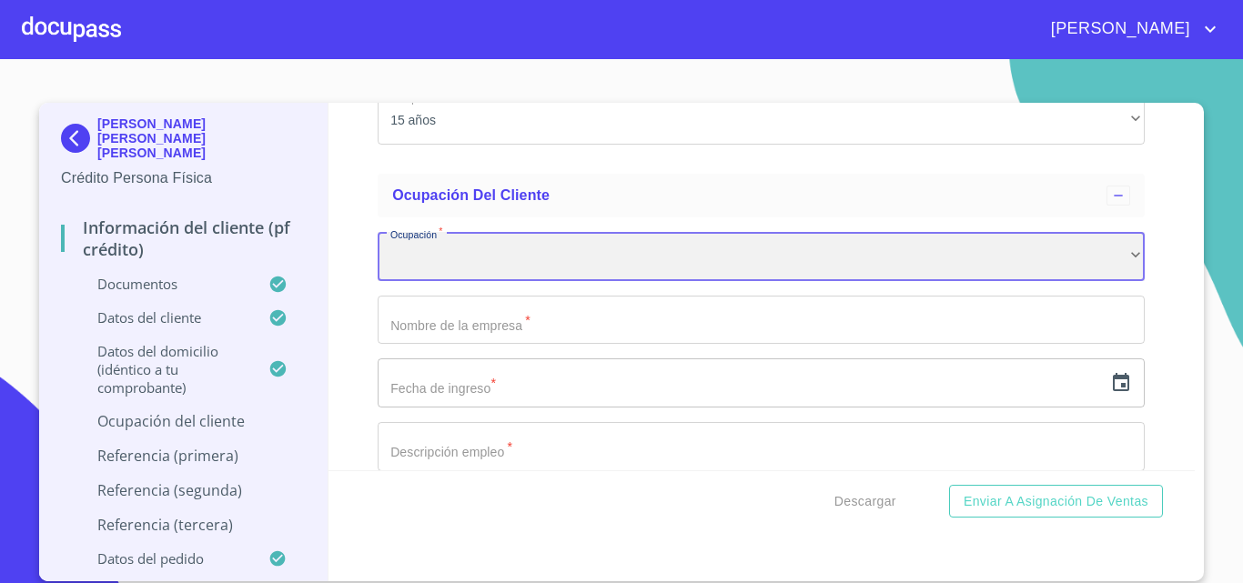
click at [461, 281] on div "​" at bounding box center [761, 256] width 767 height 49
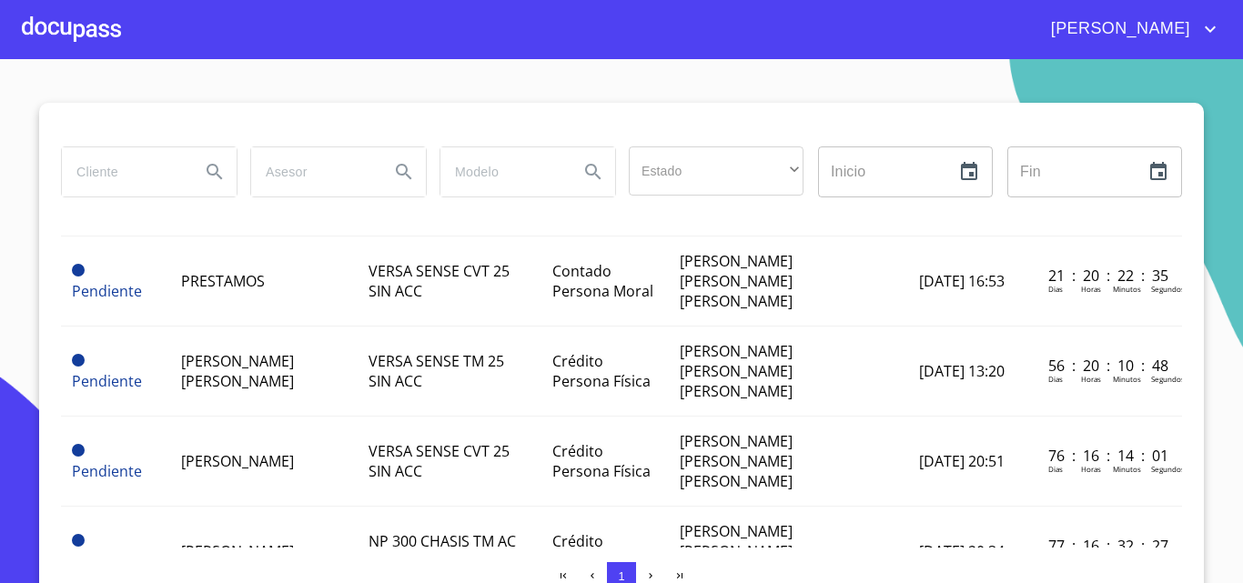
scroll to position [3, 0]
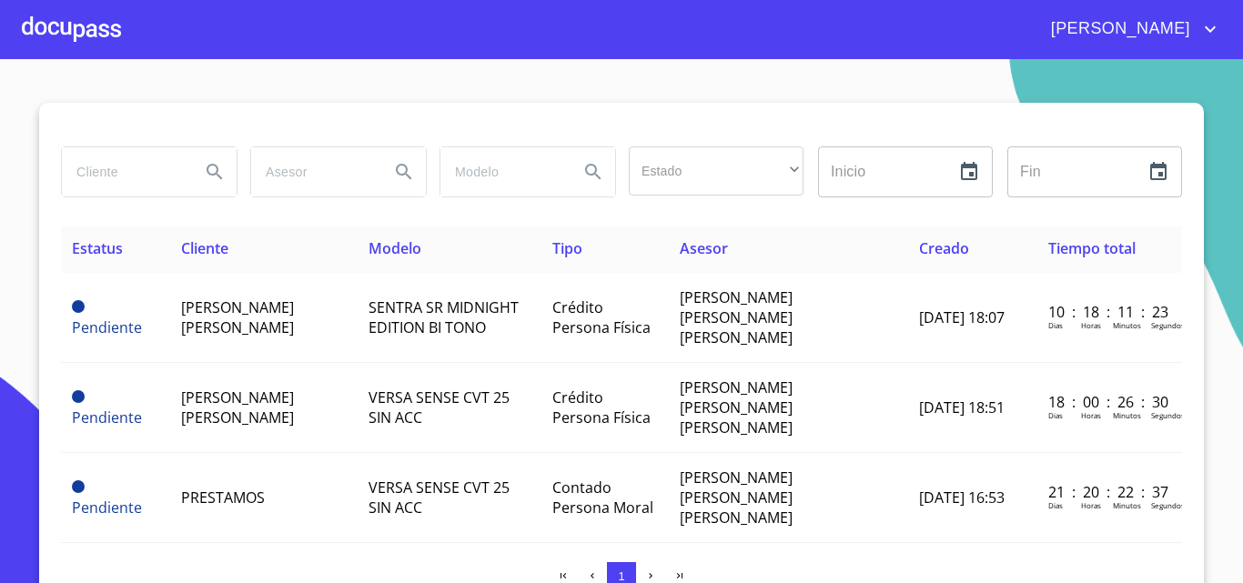
click at [48, 22] on div at bounding box center [71, 29] width 99 height 58
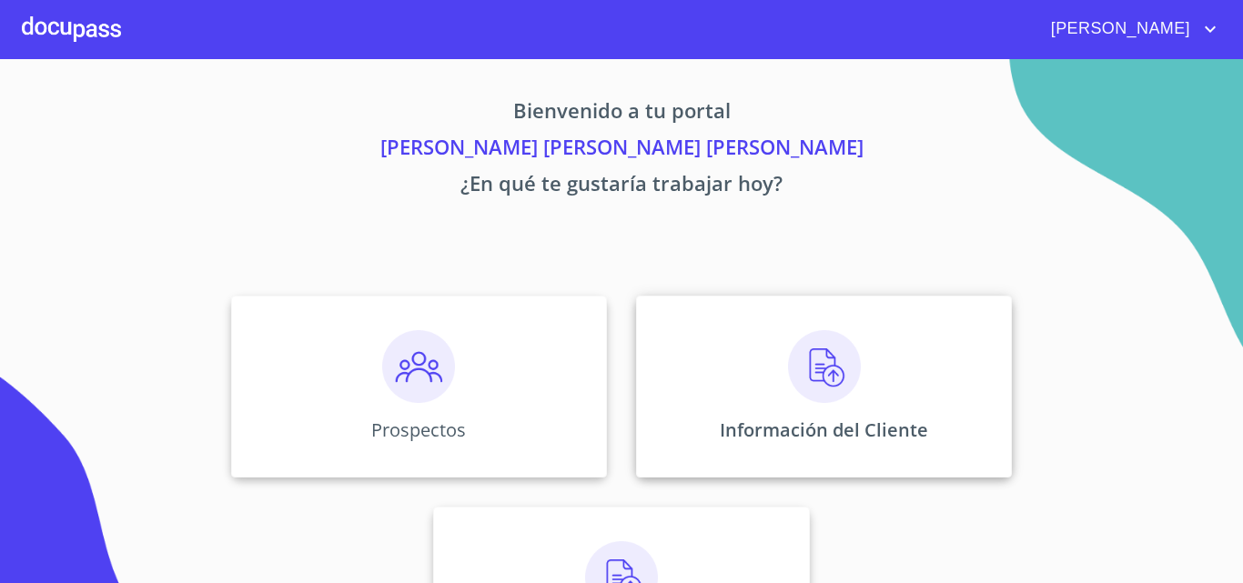
click at [823, 380] on img at bounding box center [824, 366] width 73 height 73
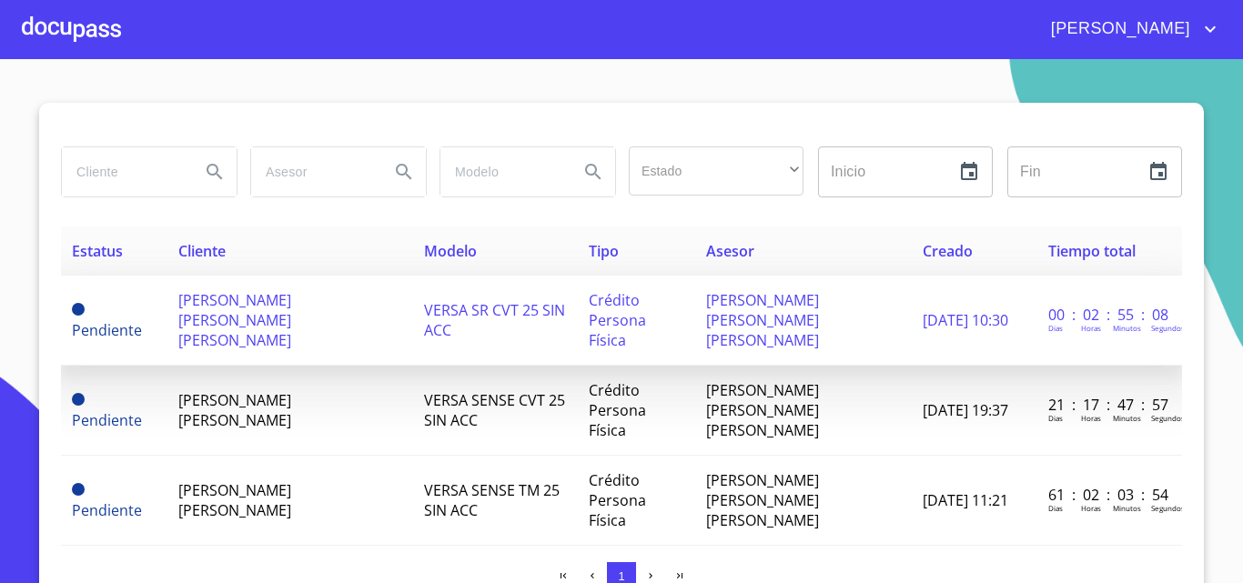
click at [267, 314] on span "[PERSON_NAME] [PERSON_NAME] [PERSON_NAME]" at bounding box center [234, 320] width 113 height 60
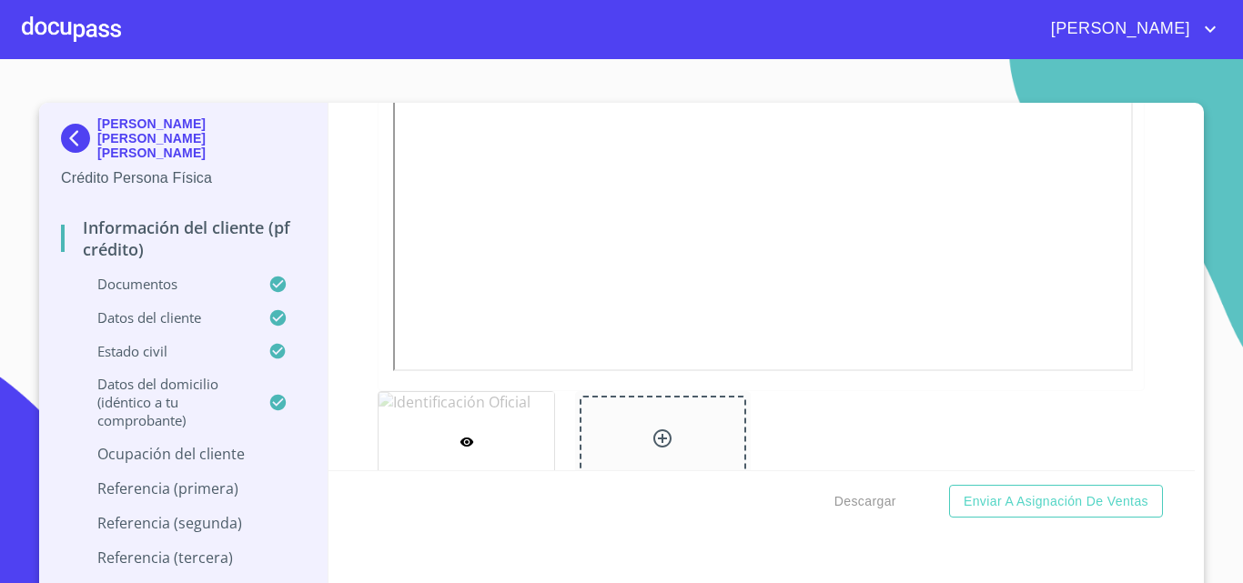
scroll to position [819, 0]
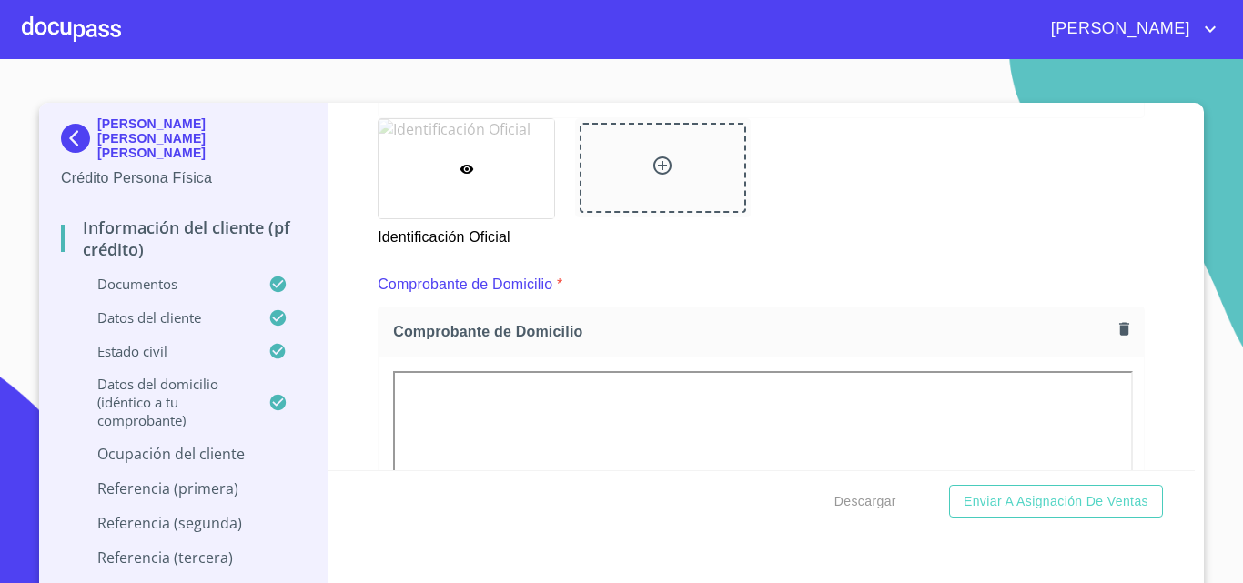
click at [198, 444] on p "Ocupación del Cliente" at bounding box center [183, 454] width 245 height 20
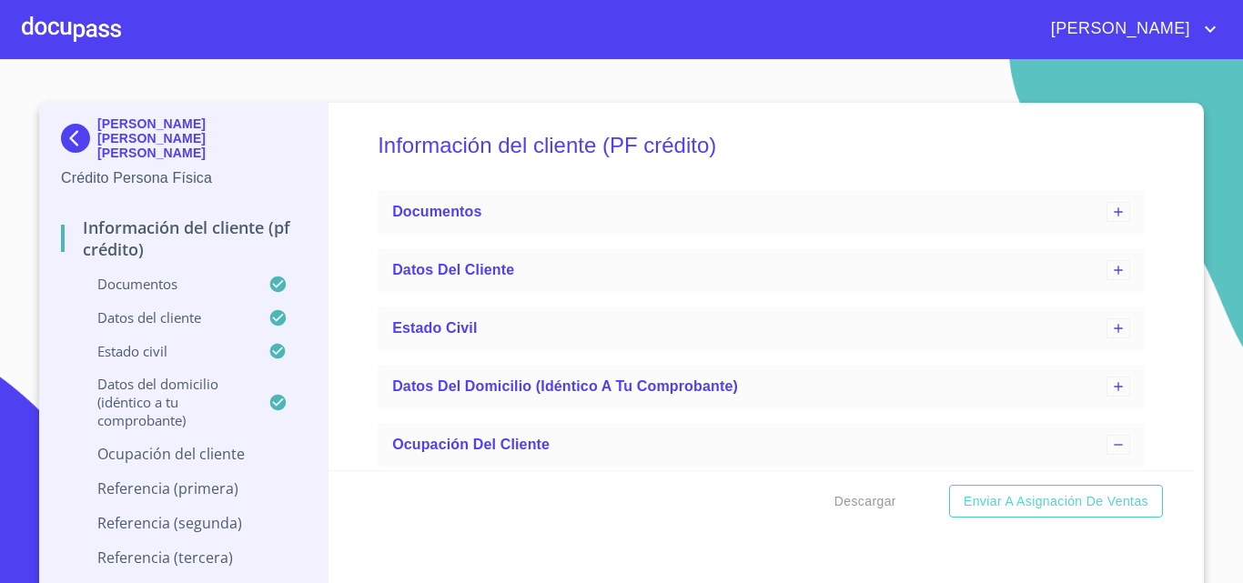
scroll to position [0, 0]
